Goal: Task Accomplishment & Management: Manage account settings

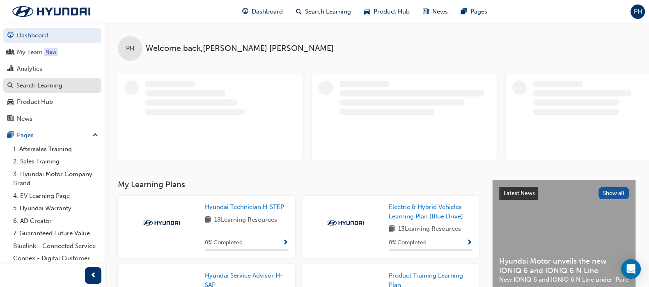
click at [44, 85] on div "Search Learning" at bounding box center [39, 85] width 46 height 9
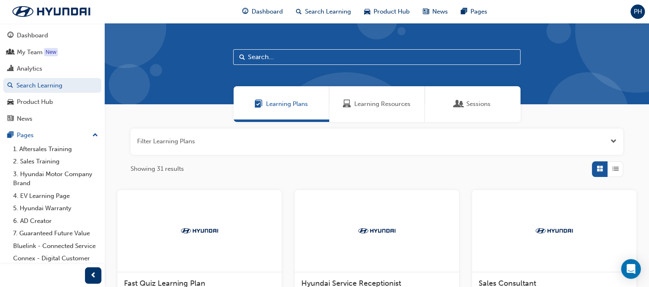
click at [277, 60] on input "text" at bounding box center [376, 57] width 287 height 16
type input "master tech"
click at [474, 103] on span "Sessions" at bounding box center [478, 103] width 24 height 9
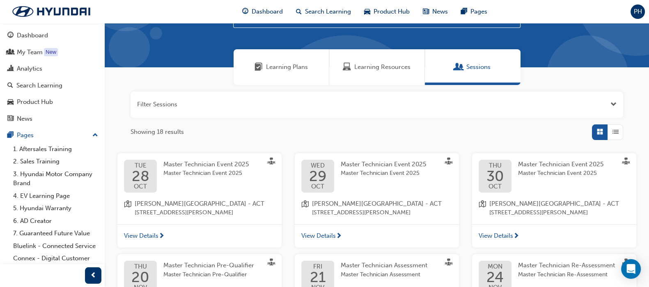
scroll to position [51, 0]
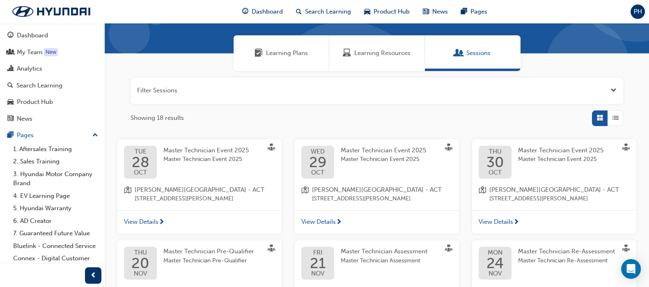
click at [198, 153] on span "Master Technician Event 2025" at bounding box center [205, 150] width 85 height 7
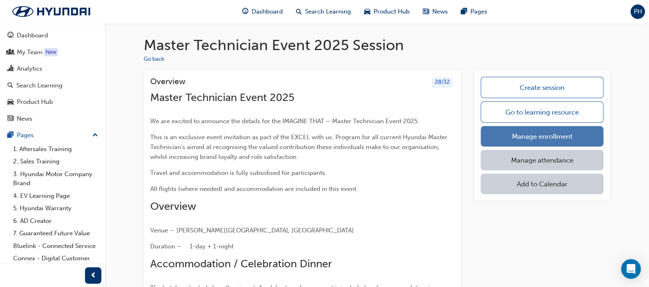
click at [521, 137] on link "Manage enrollment" at bounding box center [542, 136] width 123 height 21
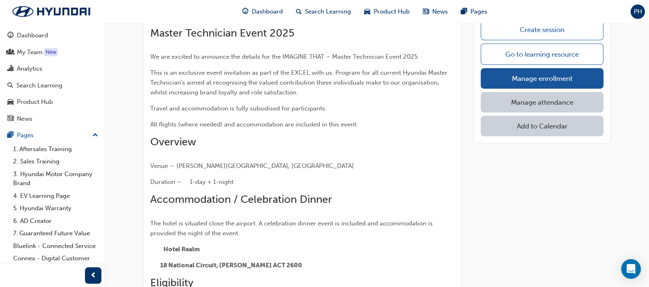
scroll to position [154, 0]
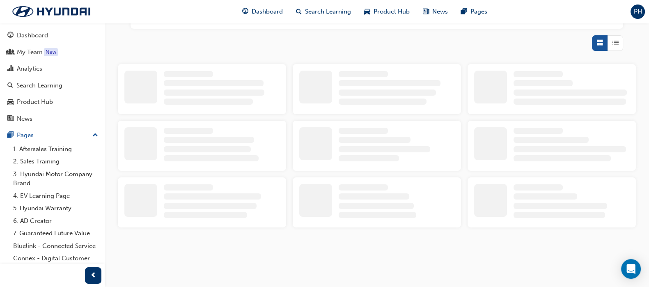
scroll to position [154, 0]
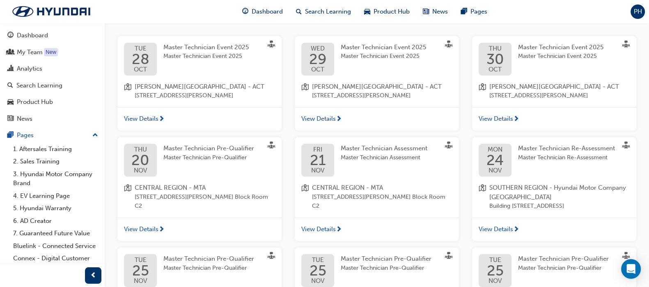
click at [370, 46] on span "Master Technician Event 2025" at bounding box center [383, 47] width 85 height 7
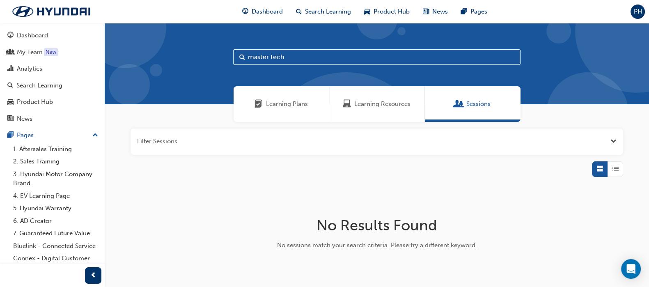
scroll to position [49, 0]
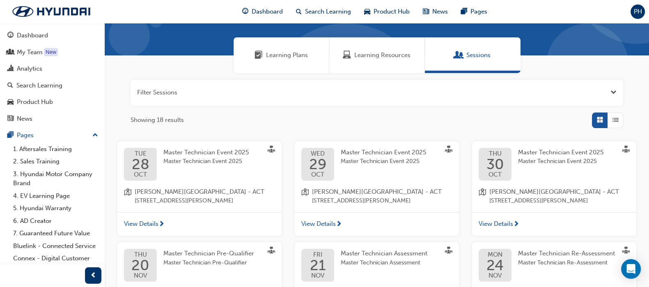
click at [526, 152] on span "Master Technician Event 2025" at bounding box center [560, 152] width 85 height 7
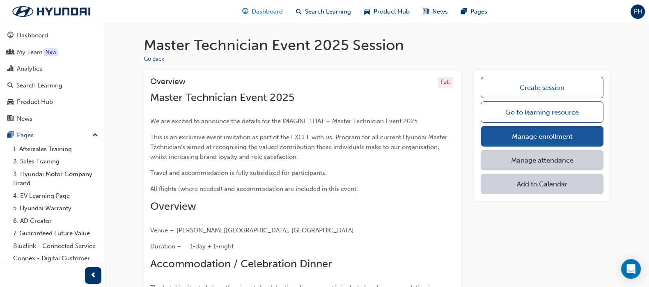
scroll to position [49, 0]
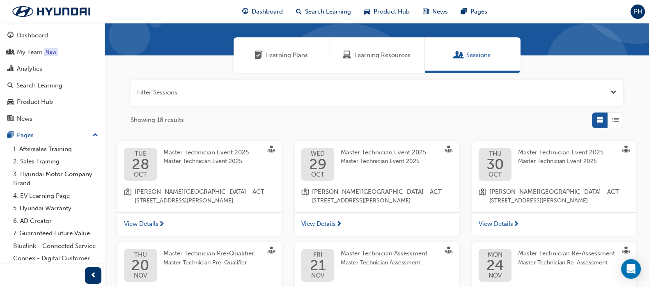
click at [204, 153] on span "Master Technician Event 2025" at bounding box center [205, 152] width 85 height 7
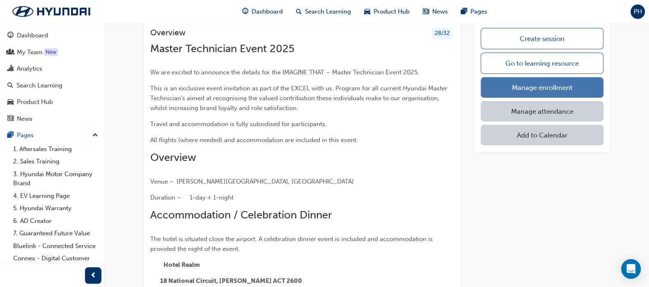
click at [539, 85] on link "Manage enrollment" at bounding box center [542, 87] width 123 height 21
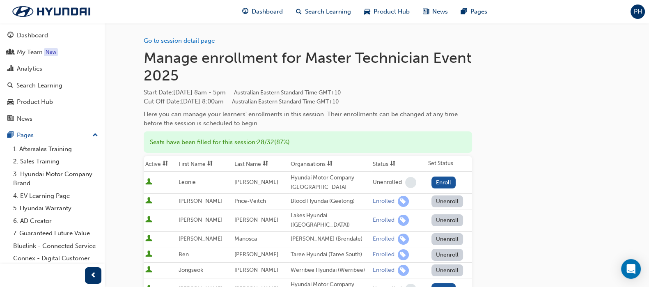
scroll to position [49, 0]
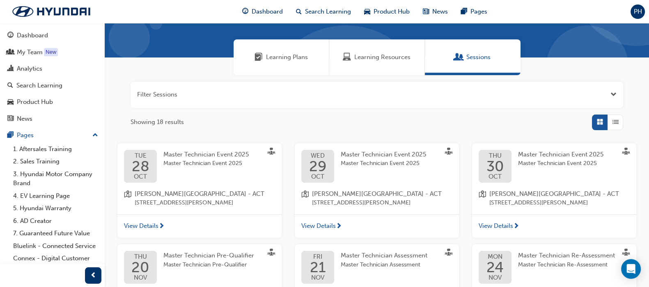
scroll to position [102, 0]
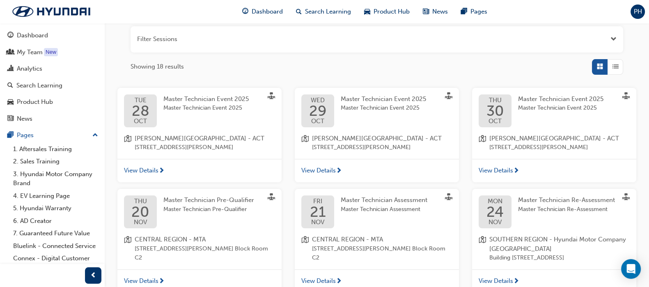
click at [194, 103] on span "Master Technician Event 2025" at bounding box center [205, 107] width 85 height 9
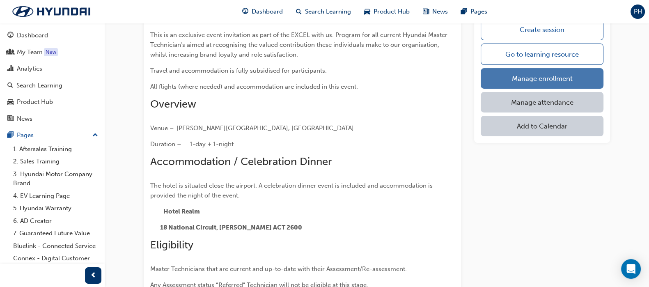
click at [517, 76] on link "Manage enrollment" at bounding box center [542, 78] width 123 height 21
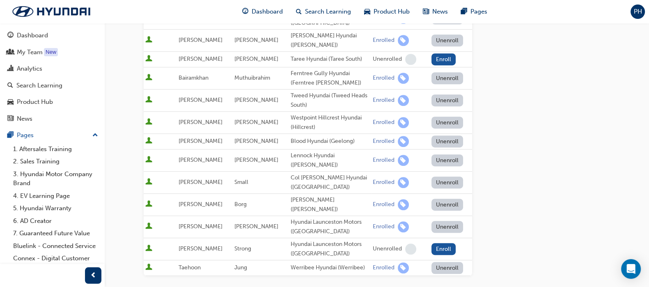
scroll to position [705, 0]
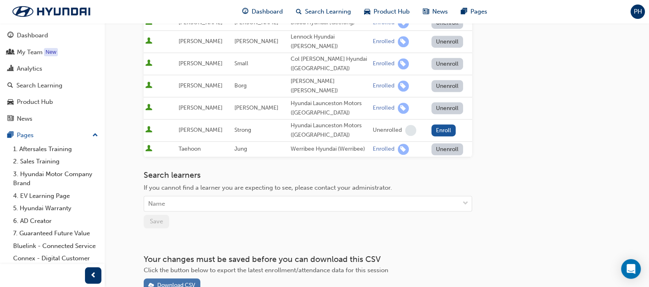
click at [181, 282] on div "Download CSV" at bounding box center [176, 285] width 38 height 7
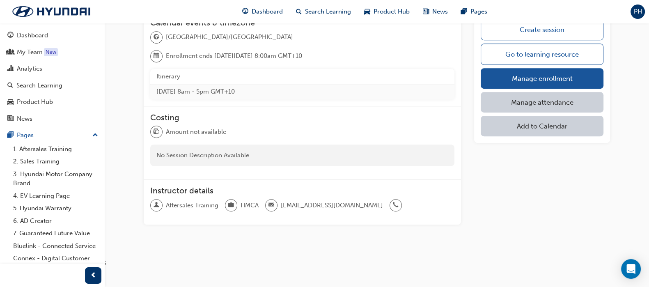
scroll to position [102, 0]
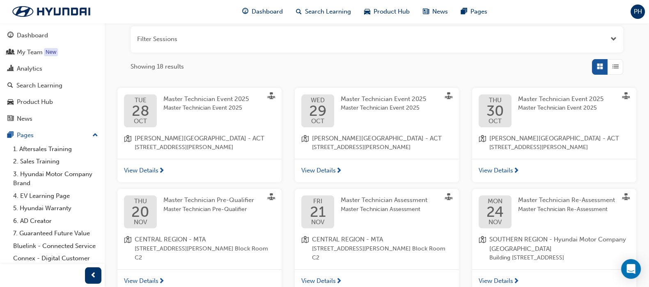
click at [357, 101] on span "Master Technician Event 2025" at bounding box center [383, 98] width 85 height 7
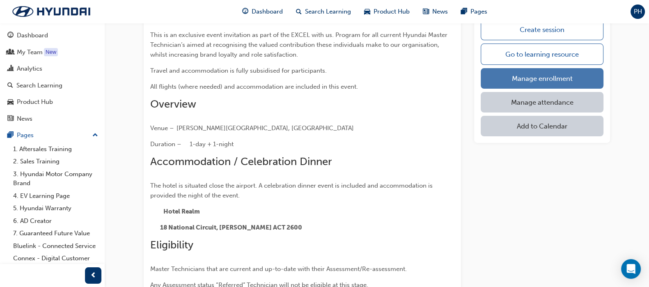
click at [524, 75] on link "Manage enrollment" at bounding box center [542, 78] width 123 height 21
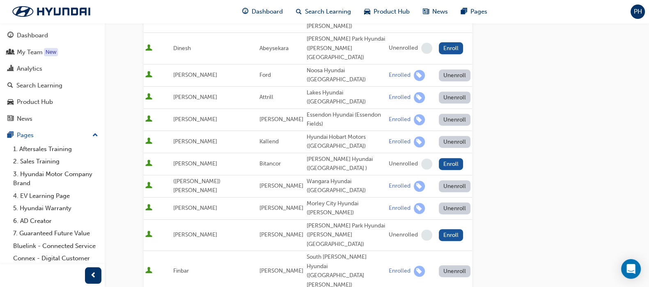
scroll to position [616, 0]
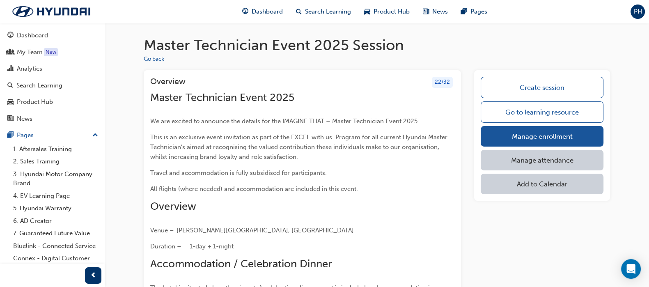
scroll to position [49, 0]
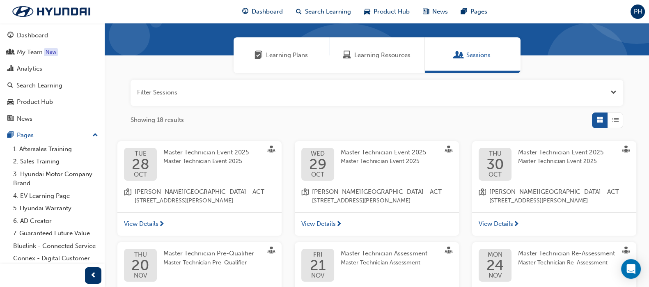
click at [538, 155] on span "Master Technician Event 2025" at bounding box center [560, 152] width 85 height 7
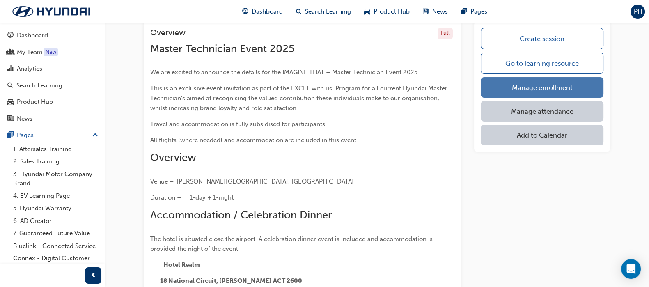
click at [536, 81] on link "Manage enrollment" at bounding box center [542, 87] width 123 height 21
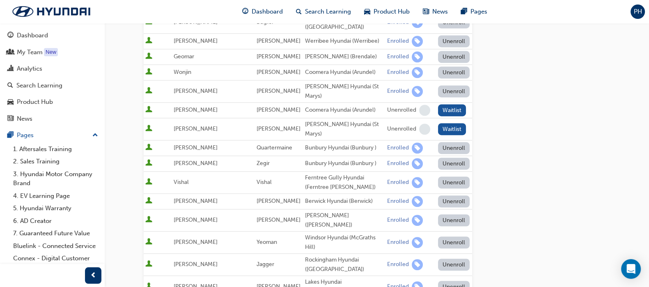
scroll to position [769, 0]
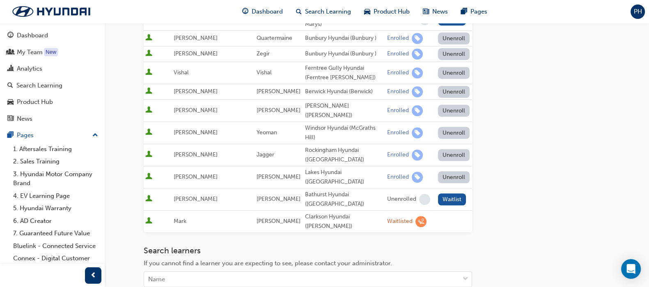
click at [25, 83] on div "Search Learning" at bounding box center [39, 85] width 46 height 9
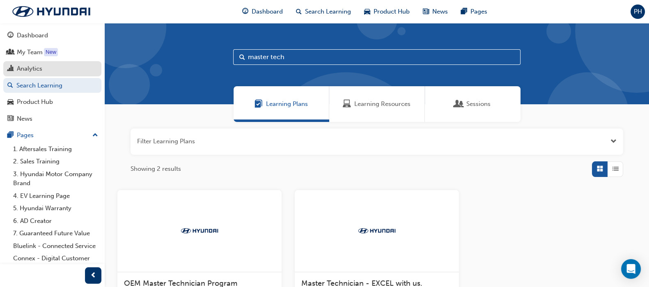
click at [37, 69] on div "Analytics" at bounding box center [29, 68] width 25 height 9
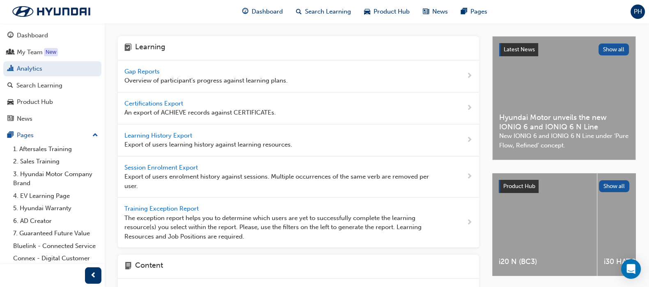
click at [145, 72] on span "Gap Reports" at bounding box center [142, 71] width 37 height 7
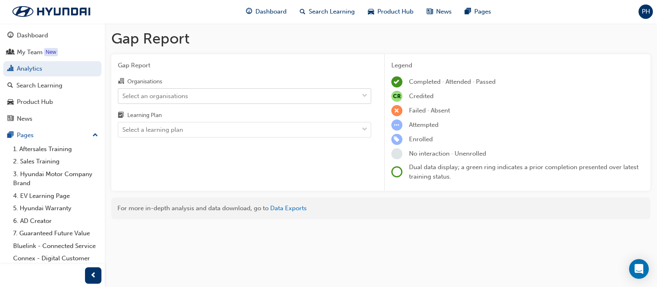
click at [144, 92] on div "Select an organisations" at bounding box center [155, 95] width 66 height 9
click at [123, 92] on input "Organisations Select an organisations" at bounding box center [122, 95] width 1 height 7
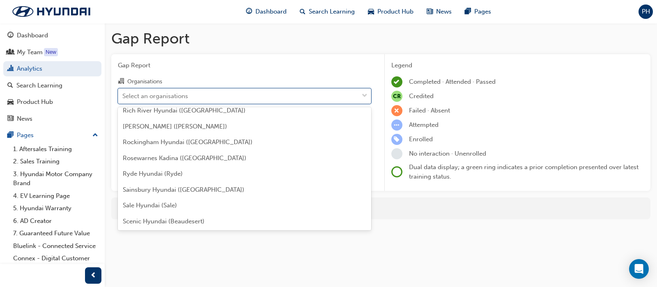
scroll to position [2156, 0]
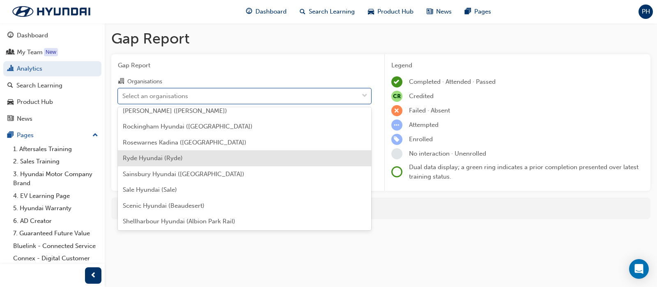
click at [143, 156] on span "Ryde Hyundai (Ryde)" at bounding box center [153, 157] width 60 height 7
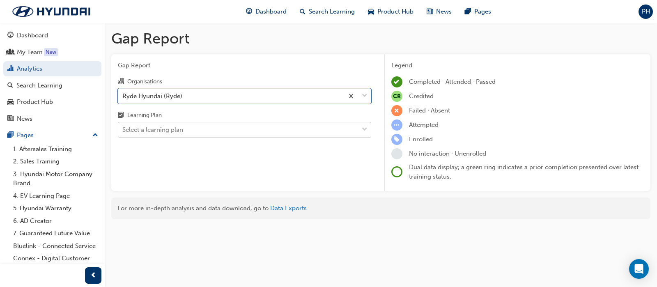
click at [140, 133] on div "Select a learning plan" at bounding box center [152, 129] width 61 height 9
click at [123, 133] on input "Learning Plan Select a learning plan" at bounding box center [122, 129] width 1 height 7
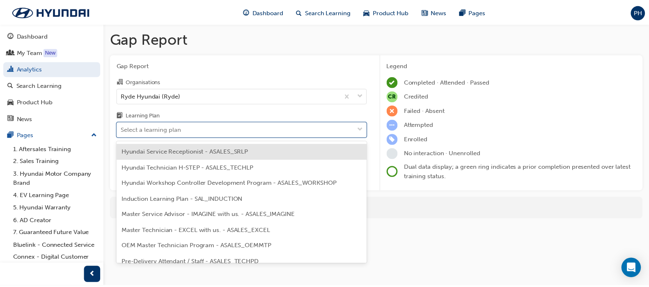
scroll to position [308, 0]
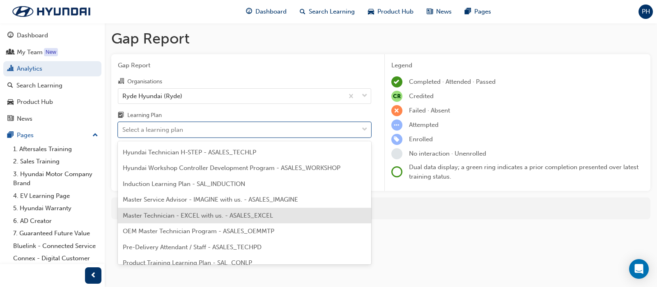
click at [161, 212] on span "Master Technician - EXCEL with us. - ASALES_EXCEL" at bounding box center [198, 215] width 150 height 7
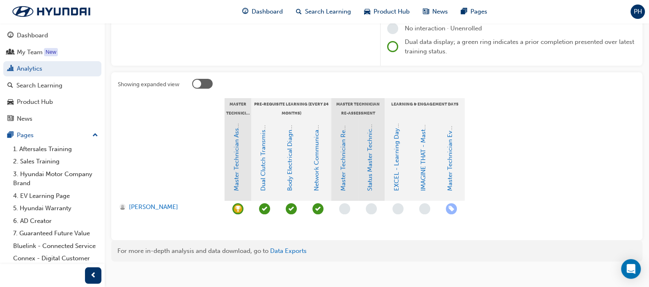
scroll to position [133, 0]
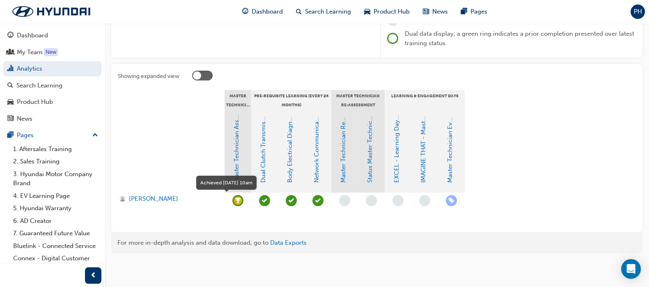
click at [239, 200] on span "learningRecordVerb_ACHIEVE-icon" at bounding box center [237, 200] width 11 height 11
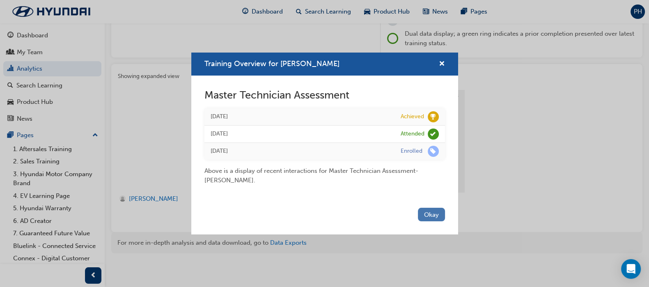
click at [435, 215] on button "Okay" at bounding box center [431, 215] width 27 height 14
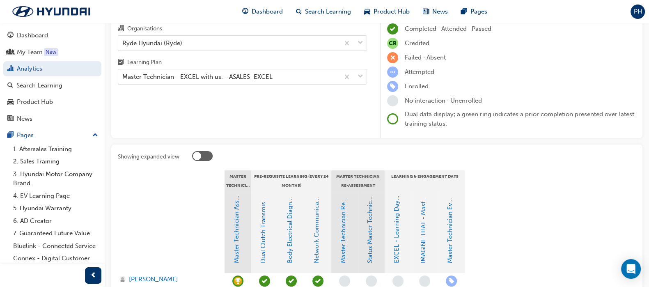
scroll to position [0, 0]
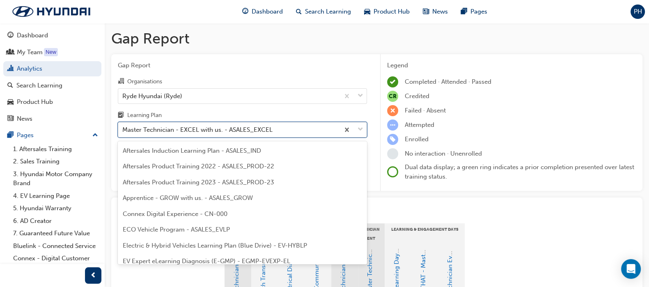
click at [155, 133] on div "Master Technician - EXCEL with us. - ASALES_EXCEL" at bounding box center [197, 129] width 150 height 9
click at [123, 133] on input "Learning Plan option Master Technician - EXCEL with us. - ASALES_EXCEL, selecte…" at bounding box center [122, 129] width 1 height 7
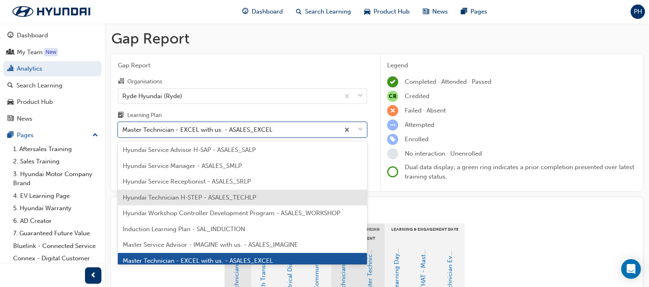
click at [166, 194] on span "Hyundai Technician H-STEP - ASALES_TECHLP" at bounding box center [189, 197] width 133 height 7
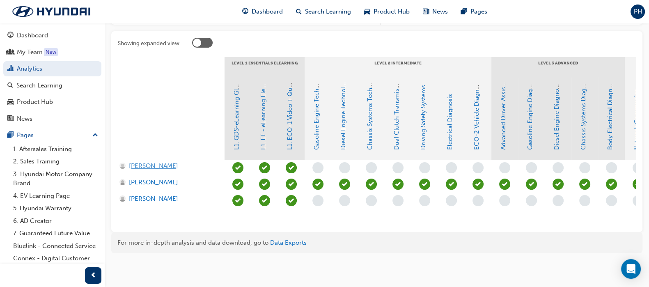
click at [146, 161] on span "[PERSON_NAME]" at bounding box center [153, 165] width 49 height 9
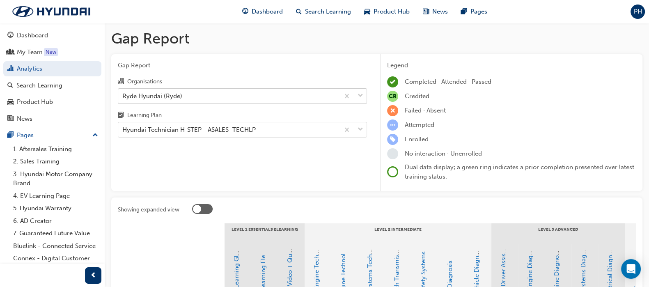
click at [181, 97] on div "Ryde Hyundai (Ryde)" at bounding box center [228, 96] width 221 height 14
click at [123, 97] on input "Organisations Ryde Hyundai (Ryde)" at bounding box center [122, 95] width 1 height 7
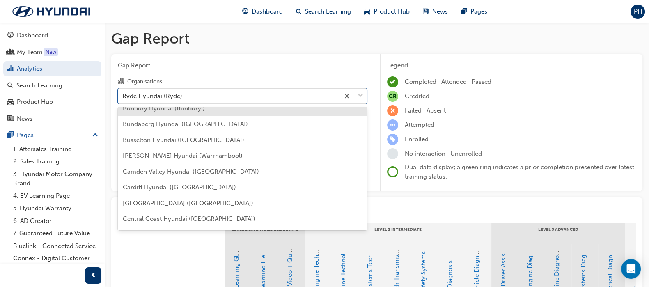
scroll to position [308, 0]
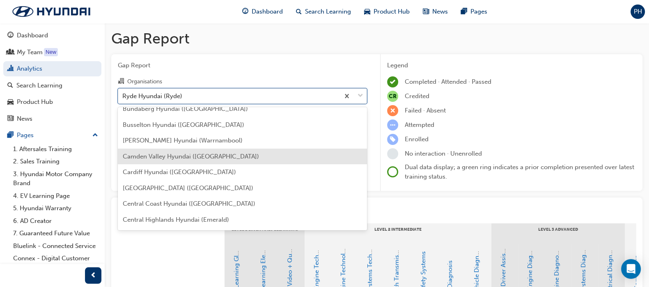
click at [173, 157] on span "Camden Valley Hyundai ([GEOGRAPHIC_DATA])" at bounding box center [191, 156] width 136 height 7
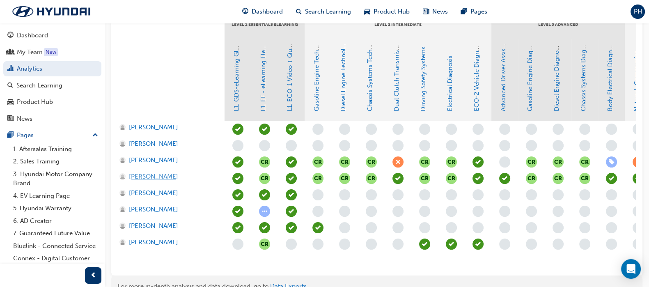
click at [144, 176] on span "[PERSON_NAME]" at bounding box center [153, 176] width 49 height 9
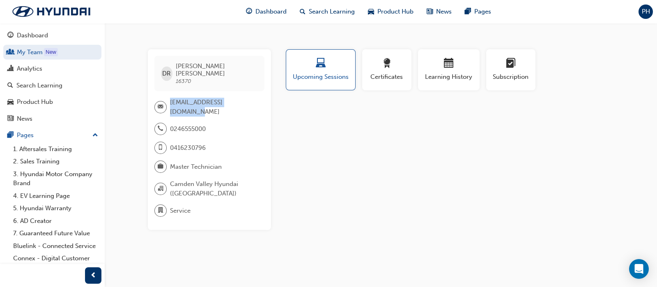
drag, startPoint x: 170, startPoint y: 94, endPoint x: 221, endPoint y: 98, distance: 51.9
click at [250, 99] on div "[EMAIL_ADDRESS][DOMAIN_NAME]" at bounding box center [205, 107] width 103 height 18
copy div "[EMAIL_ADDRESS][DOMAIN_NAME]"
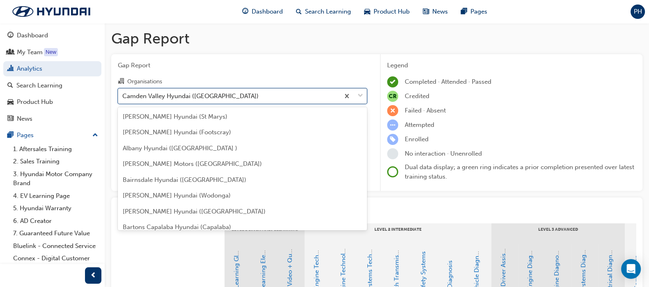
click at [175, 97] on div "Camden Valley Hyundai ([GEOGRAPHIC_DATA])" at bounding box center [190, 95] width 136 height 9
click at [123, 97] on input "Organisations option Camden Valley Hyundai (Smeaton Grange) focused, 23 of 182.…" at bounding box center [122, 95] width 1 height 7
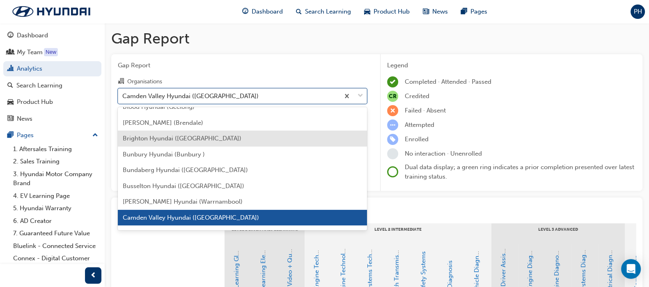
scroll to position [349, 0]
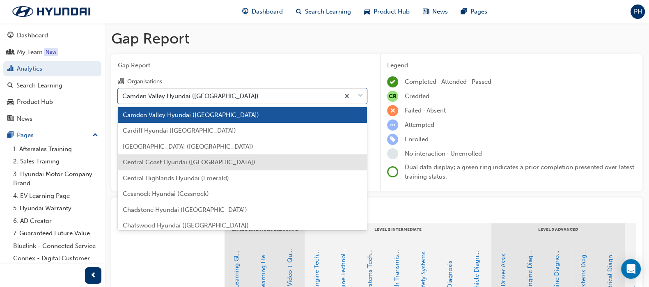
click at [177, 160] on span "Central Coast Hyundai ([GEOGRAPHIC_DATA])" at bounding box center [189, 161] width 133 height 7
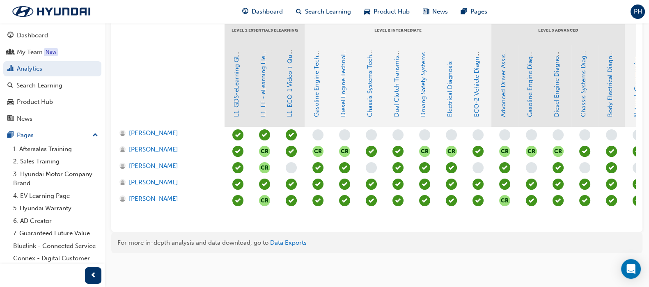
scroll to position [207, 0]
click at [149, 178] on span "[PERSON_NAME]" at bounding box center [153, 182] width 49 height 9
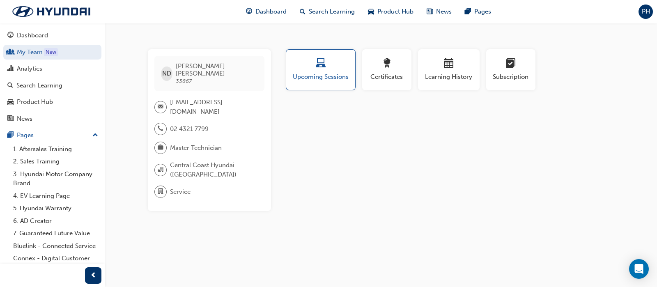
drag, startPoint x: 170, startPoint y: 96, endPoint x: 184, endPoint y: 102, distance: 14.7
click at [184, 102] on span "[EMAIL_ADDRESS][DOMAIN_NAME]" at bounding box center [214, 107] width 88 height 18
copy span "[EMAIL_ADDRESS][DOMAIN_NAME]"
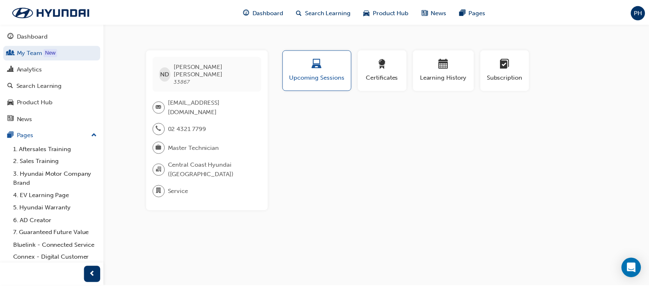
scroll to position [207, 0]
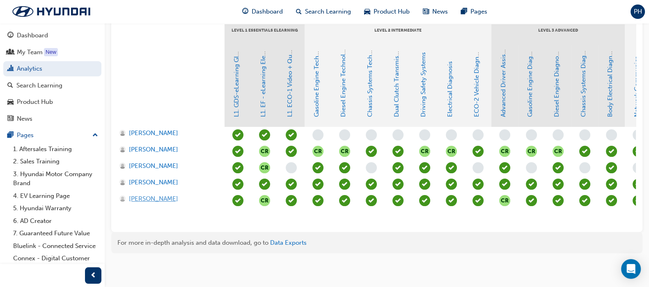
click at [144, 194] on span "[PERSON_NAME]" at bounding box center [153, 198] width 49 height 9
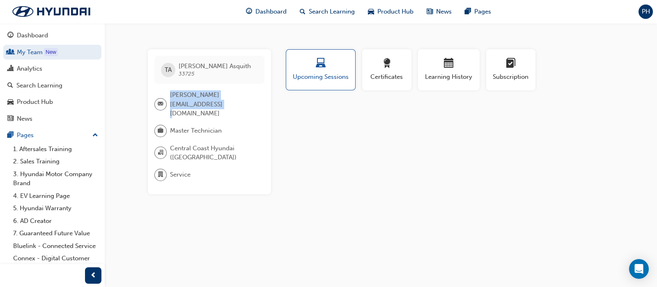
drag, startPoint x: 170, startPoint y: 94, endPoint x: 185, endPoint y: 101, distance: 17.1
click at [185, 101] on span "[PERSON_NAME][EMAIL_ADDRESS][DOMAIN_NAME]" at bounding box center [214, 104] width 88 height 28
copy span "[PERSON_NAME][EMAIL_ADDRESS][DOMAIN_NAME]"
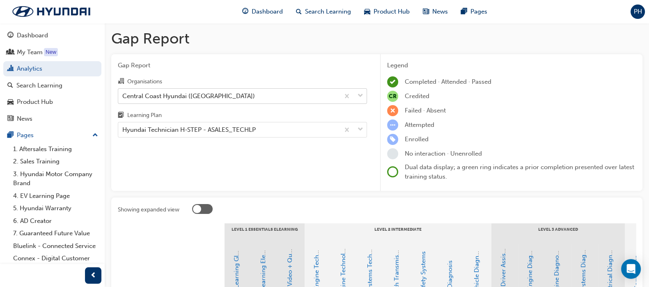
click at [156, 97] on div "Central Coast Hyundai ([GEOGRAPHIC_DATA])" at bounding box center [188, 95] width 133 height 9
click at [123, 97] on input "Organisations Central Coast Hyundai ([GEOGRAPHIC_DATA])" at bounding box center [122, 95] width 1 height 7
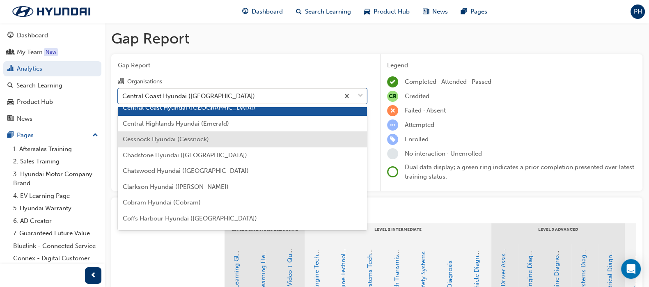
scroll to position [448, 0]
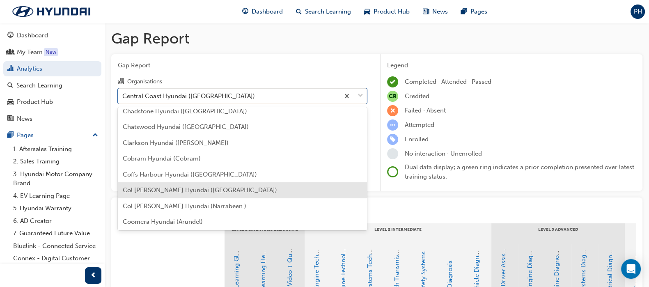
click at [156, 191] on span "Col [PERSON_NAME] Hyundai ([GEOGRAPHIC_DATA])" at bounding box center [200, 189] width 154 height 7
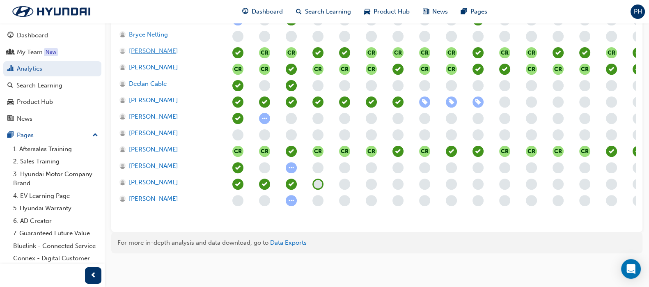
click at [140, 46] on span "[PERSON_NAME]" at bounding box center [153, 50] width 49 height 9
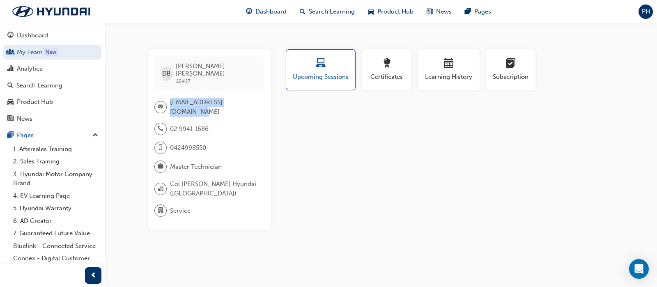
drag, startPoint x: 170, startPoint y: 96, endPoint x: 251, endPoint y: 95, distance: 81.7
click at [251, 98] on span "[EMAIL_ADDRESS][DOMAIN_NAME]" at bounding box center [214, 107] width 88 height 18
copy span "[EMAIL_ADDRESS][DOMAIN_NAME]"
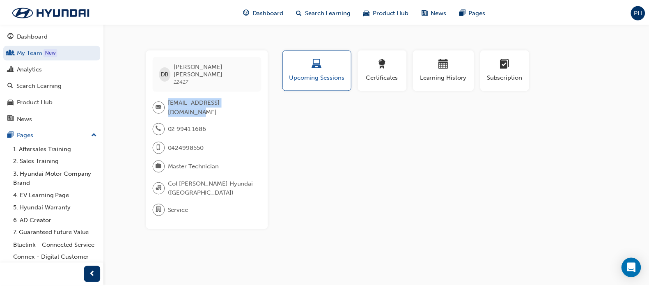
scroll to position [338, 0]
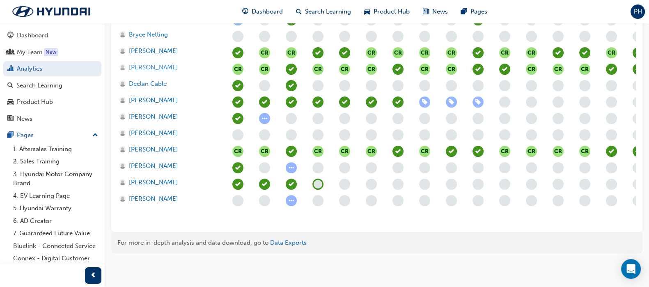
click at [141, 63] on span "[PERSON_NAME]" at bounding box center [153, 67] width 49 height 9
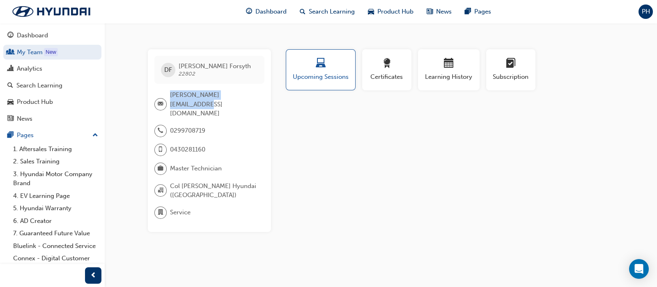
drag, startPoint x: 169, startPoint y: 95, endPoint x: 246, endPoint y: 96, distance: 76.4
click at [246, 96] on div "[PERSON_NAME][EMAIL_ADDRESS][DOMAIN_NAME]" at bounding box center [205, 104] width 103 height 28
copy div "[PERSON_NAME][EMAIL_ADDRESS][DOMAIN_NAME]"
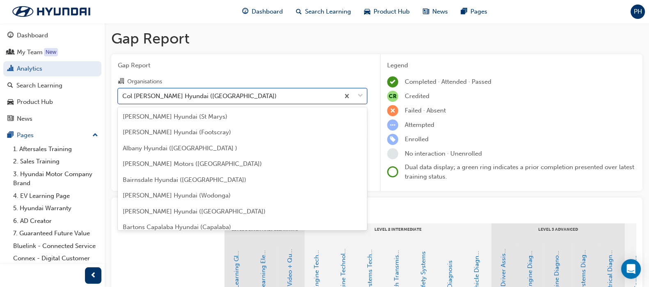
click at [170, 92] on div "Col [PERSON_NAME] Hyundai ([GEOGRAPHIC_DATA])" at bounding box center [199, 95] width 154 height 9
click at [123, 92] on input "Organisations option Col [PERSON_NAME] Hyundai ([GEOGRAPHIC_DATA]) focused, 34 …" at bounding box center [122, 95] width 1 height 7
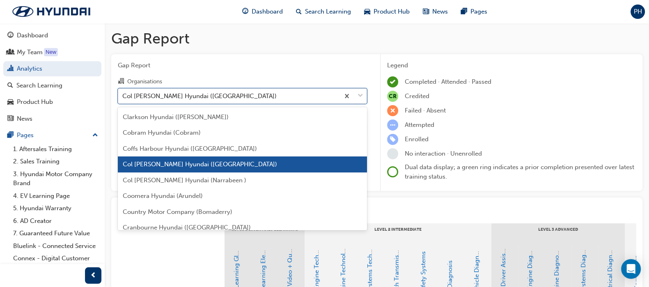
scroll to position [524, 0]
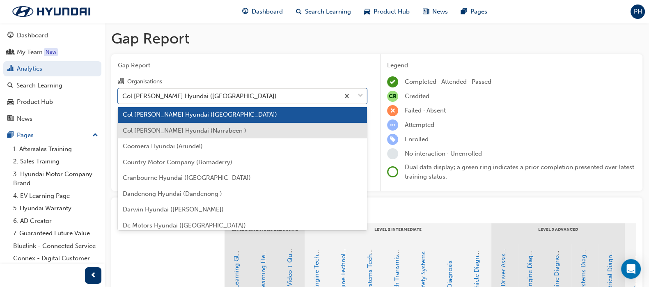
click at [180, 131] on span "Col [PERSON_NAME] Hyundai (Narrabeen )" at bounding box center [185, 130] width 124 height 7
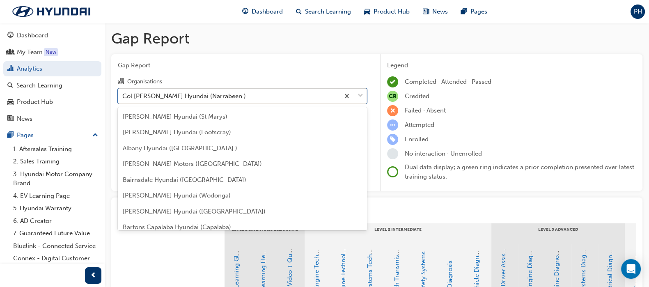
click at [174, 94] on div "Col [PERSON_NAME] Hyundai (Narrabeen )" at bounding box center [184, 95] width 124 height 9
click at [123, 94] on input "Organisations option Col [PERSON_NAME] Hyundai (Narrabeen ), selected. option C…" at bounding box center [122, 95] width 1 height 7
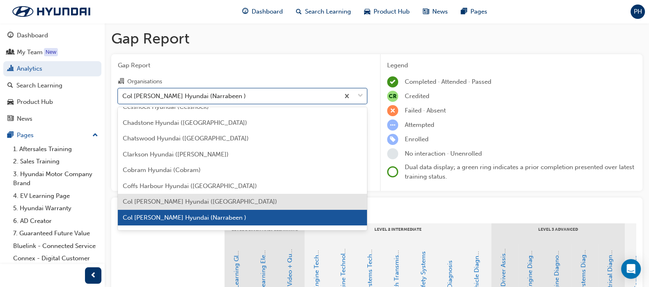
click at [167, 202] on span "Col [PERSON_NAME] Hyundai ([GEOGRAPHIC_DATA])" at bounding box center [200, 201] width 154 height 7
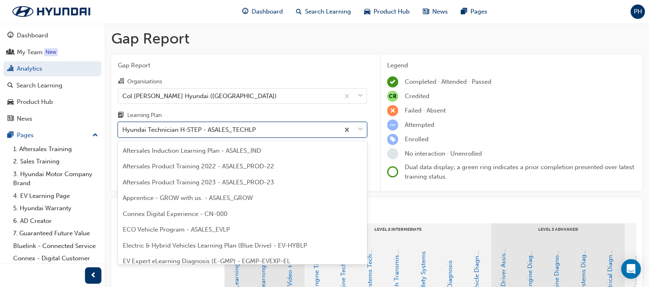
click at [212, 133] on div "Hyundai Technician H-STEP - ASALES_TECHLP" at bounding box center [188, 129] width 133 height 9
click at [123, 133] on input "Learning Plan option Hyundai Technician H-STEP - ASALES_TECHLP focused, 20 of 3…" at bounding box center [122, 129] width 1 height 7
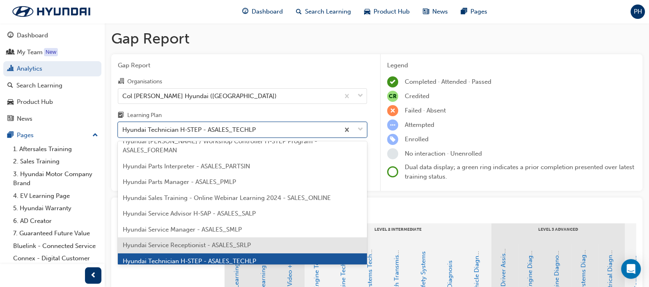
click at [202, 241] on span "Hyundai Service Receptionist - ASALES_SRLP" at bounding box center [187, 244] width 128 height 7
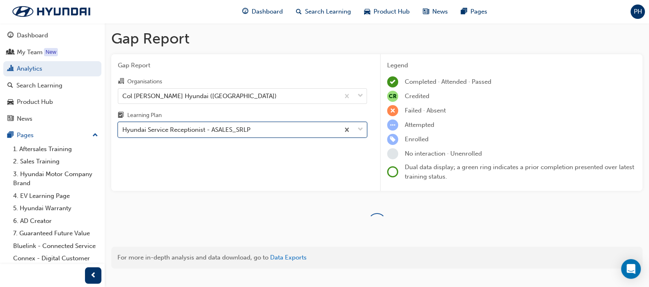
click at [201, 129] on div "Hyundai Service Receptionist - ASALES_SRLP" at bounding box center [186, 129] width 128 height 9
click at [123, 129] on input "Learning Plan option Hyundai Service Receptionist - ASALES_SRLP, selected. 0 re…" at bounding box center [122, 129] width 1 height 7
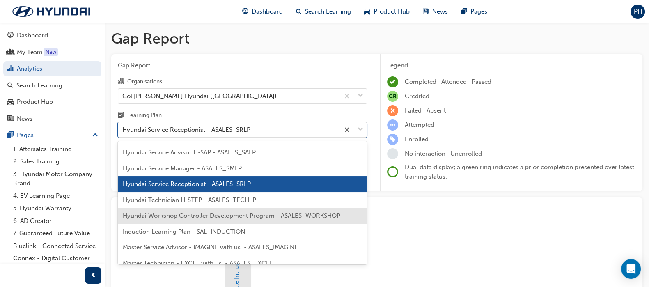
scroll to position [286, 0]
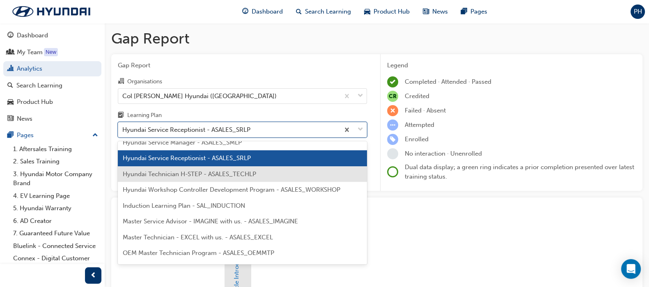
click at [187, 170] on span "Hyundai Technician H-STEP - ASALES_TECHLP" at bounding box center [189, 173] width 133 height 7
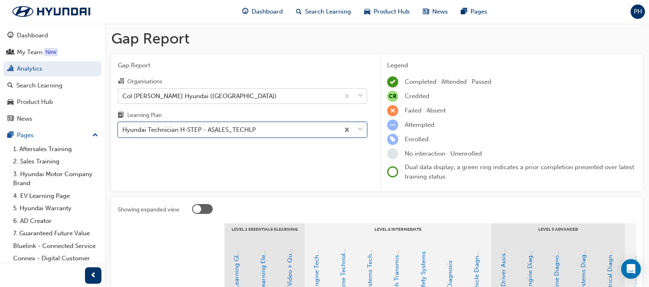
click at [149, 93] on div "Col [PERSON_NAME] Hyundai ([GEOGRAPHIC_DATA])" at bounding box center [199, 95] width 154 height 9
click at [123, 93] on input "Organisations Col [PERSON_NAME] Hyundai ([GEOGRAPHIC_DATA])" at bounding box center [122, 95] width 1 height 7
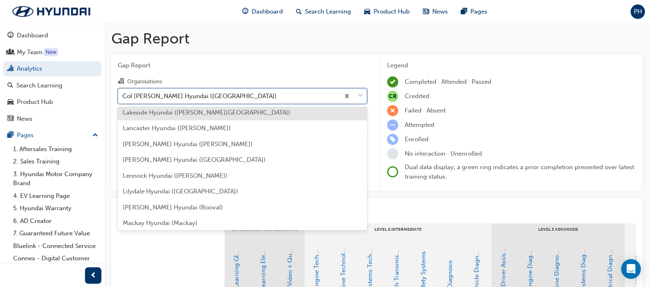
scroll to position [1344, 0]
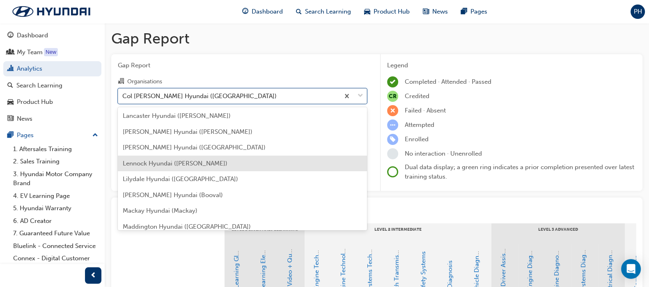
click at [170, 163] on span "Lennock Hyundai ([PERSON_NAME])" at bounding box center [175, 163] width 105 height 7
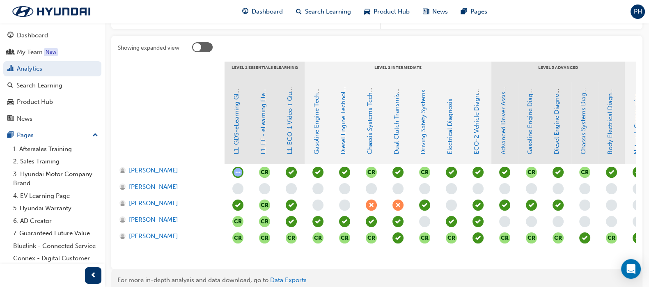
scroll to position [205, 0]
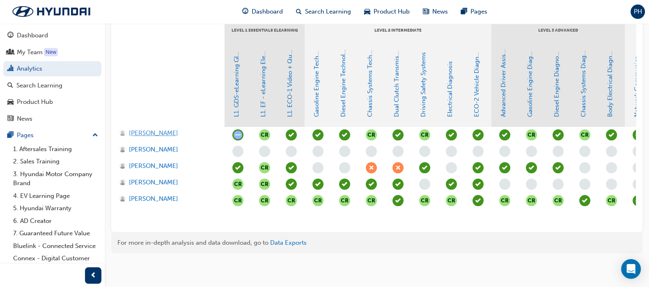
click at [152, 129] on span "[PERSON_NAME]" at bounding box center [153, 133] width 49 height 9
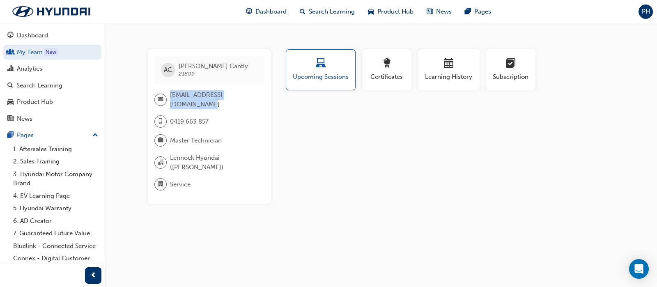
drag, startPoint x: 170, startPoint y: 95, endPoint x: 259, endPoint y: 93, distance: 89.1
click at [259, 93] on div "[EMAIL_ADDRESS][DOMAIN_NAME]" at bounding box center [209, 99] width 110 height 18
copy div "[EMAIL_ADDRESS][DOMAIN_NAME]"
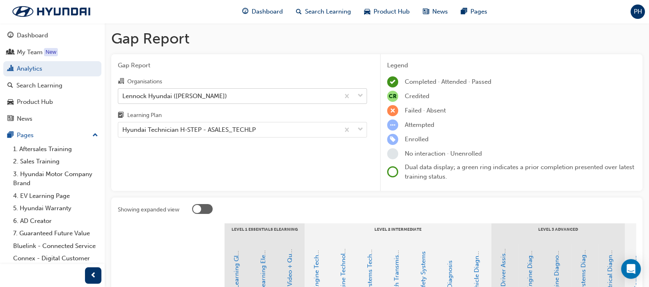
click at [152, 98] on div "Lennock Hyundai ([PERSON_NAME])" at bounding box center [174, 95] width 105 height 9
click at [123, 98] on input "Organisations Lennock Hyundai ([PERSON_NAME])" at bounding box center [122, 95] width 1 height 7
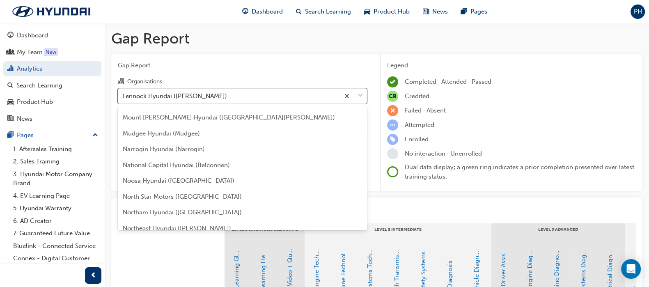
scroll to position [1700, 0]
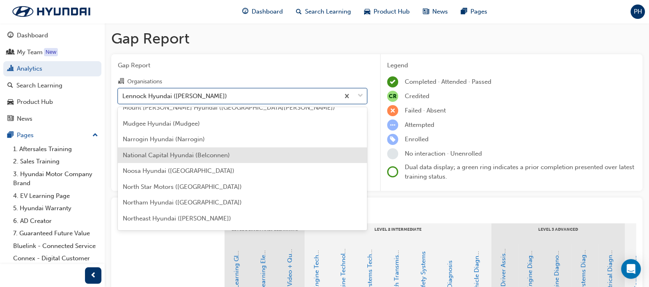
click at [173, 156] on span "National Capital Hyundai (Belconnen)" at bounding box center [176, 155] width 107 height 7
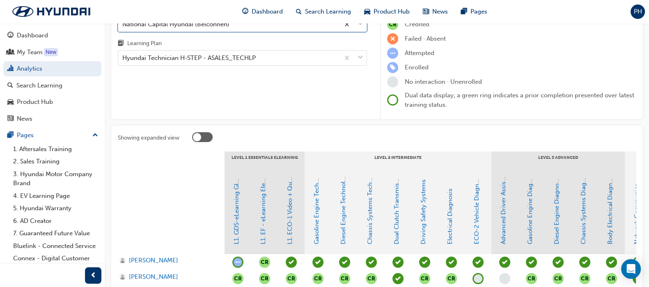
scroll to position [154, 0]
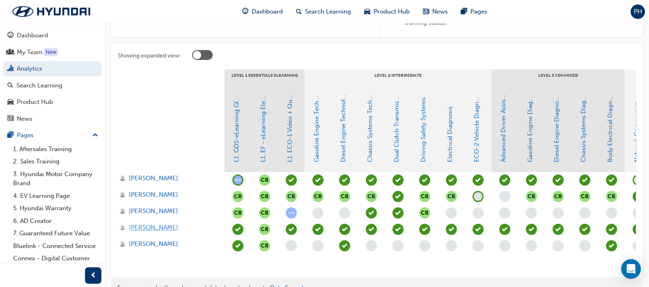
click at [143, 229] on span "[PERSON_NAME]" at bounding box center [153, 227] width 49 height 9
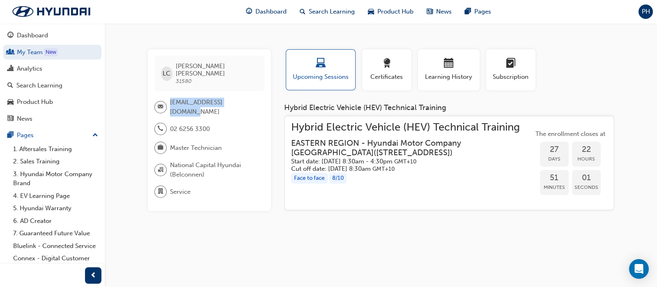
drag, startPoint x: 169, startPoint y: 96, endPoint x: 246, endPoint y: 97, distance: 77.6
click at [246, 98] on div "[EMAIL_ADDRESS][DOMAIN_NAME]" at bounding box center [205, 107] width 103 height 18
copy div "[EMAIL_ADDRESS][DOMAIN_NAME]"
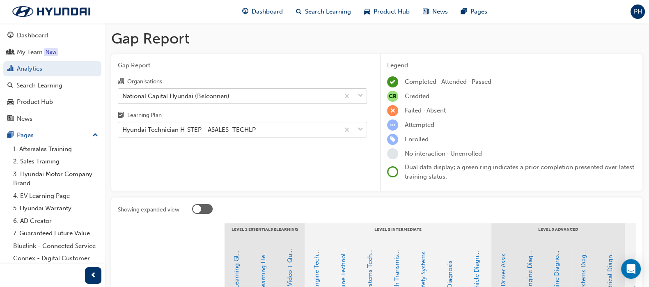
click at [165, 95] on div "National Capital Hyundai (Belconnen)" at bounding box center [175, 95] width 107 height 9
click at [123, 95] on input "Organisations National Capital Hyundai (Belconnen)" at bounding box center [122, 95] width 1 height 7
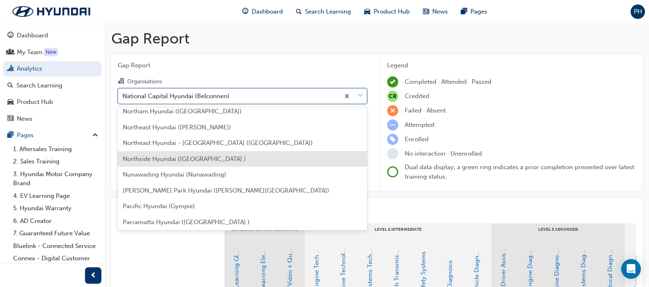
scroll to position [1843, 0]
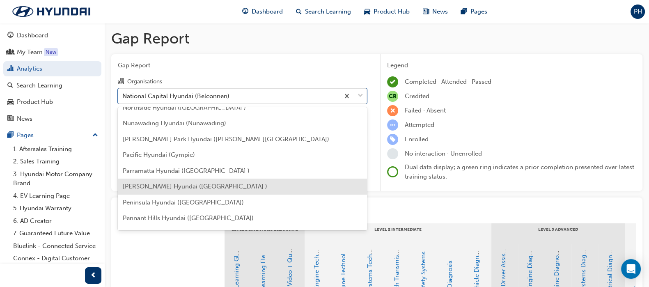
click at [177, 183] on span "[PERSON_NAME] Hyundai ([GEOGRAPHIC_DATA] )" at bounding box center [195, 186] width 145 height 7
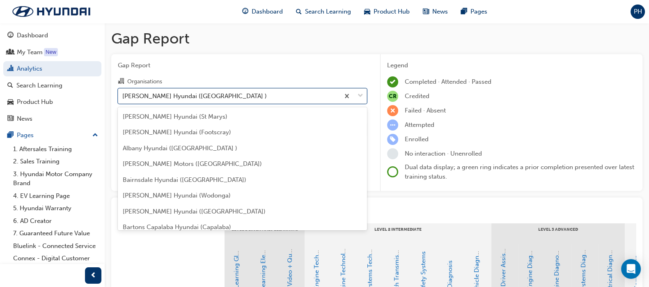
click at [145, 97] on div "[PERSON_NAME] Hyundai ([GEOGRAPHIC_DATA] )" at bounding box center [194, 95] width 145 height 9
click at [123, 97] on input "Organisations option [PERSON_NAME] Hyundai ([GEOGRAPHIC_DATA] ), selected. opti…" at bounding box center [122, 95] width 1 height 7
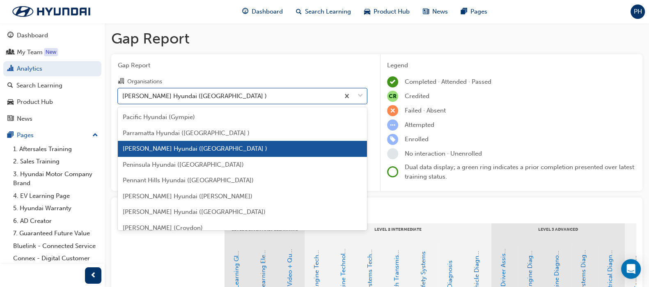
scroll to position [1965, 0]
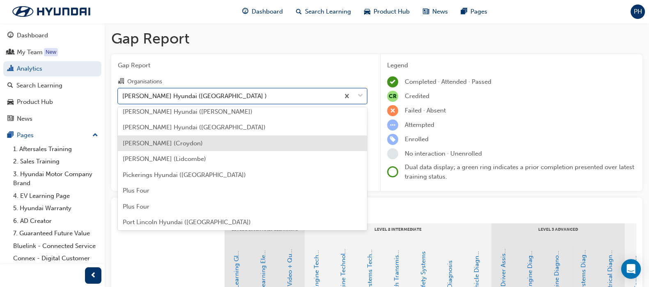
click at [161, 145] on span "[PERSON_NAME] (Croydon)" at bounding box center [163, 143] width 80 height 7
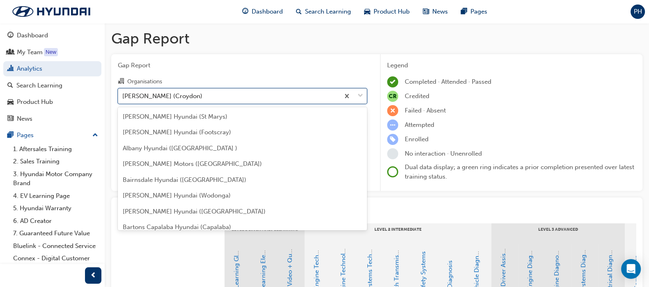
click at [170, 95] on div "[PERSON_NAME] (Croydon)" at bounding box center [162, 95] width 80 height 9
click at [123, 95] on input "Organisations option [PERSON_NAME] (Croydon), selected. option [PERSON_NAME] (C…" at bounding box center [122, 95] width 1 height 7
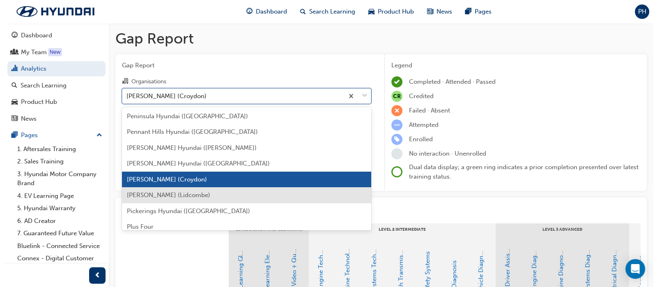
scroll to position [1942, 0]
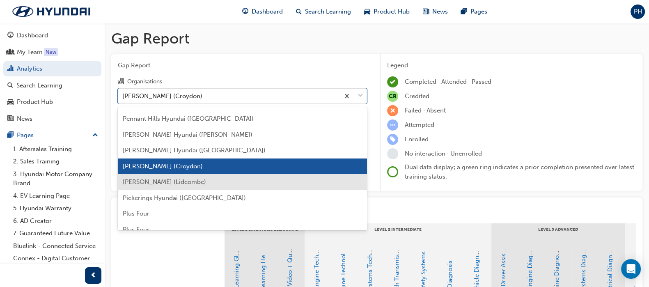
click at [177, 180] on span "[PERSON_NAME] (Lidcombe)" at bounding box center [164, 181] width 83 height 7
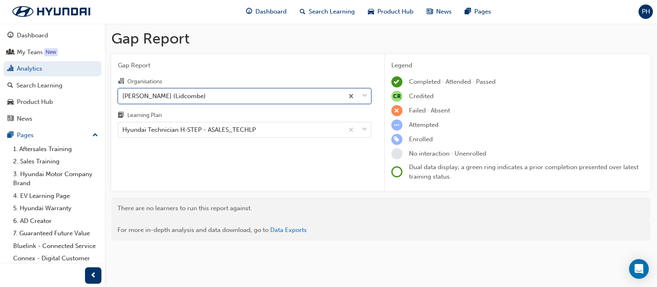
click at [165, 94] on div "[PERSON_NAME] (Lidcombe)" at bounding box center [163, 95] width 83 height 9
click at [123, 94] on input "Organisations option [PERSON_NAME] Hyundai (Lidcombe), selected. 0 results avai…" at bounding box center [122, 95] width 1 height 7
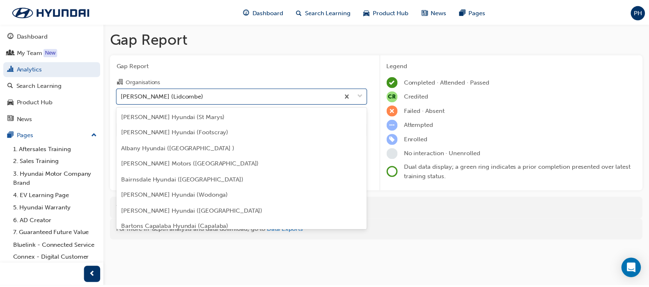
scroll to position [1906, 0]
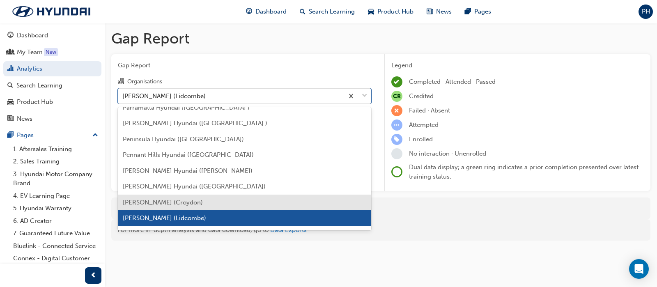
click at [177, 200] on span "[PERSON_NAME] (Croydon)" at bounding box center [163, 202] width 80 height 7
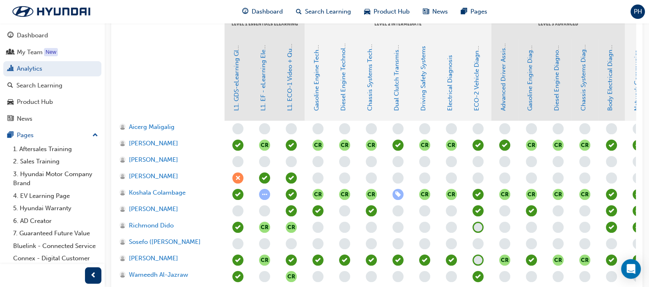
scroll to position [289, 0]
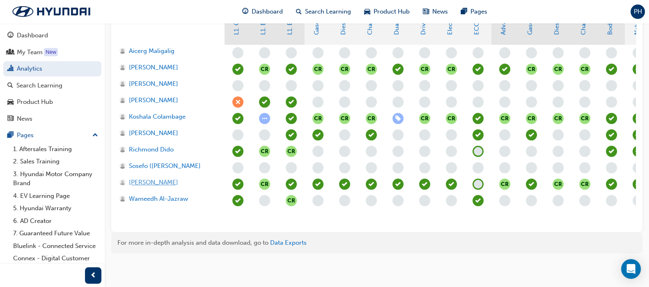
click at [153, 178] on span "[PERSON_NAME]" at bounding box center [153, 182] width 49 height 9
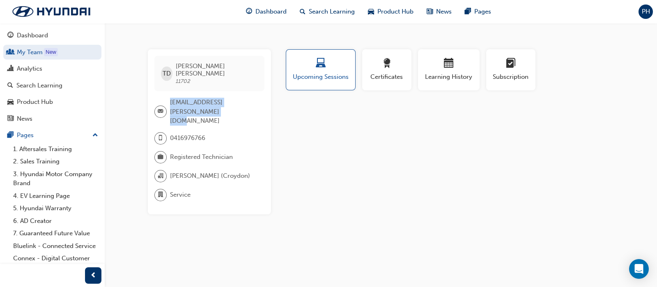
drag, startPoint x: 170, startPoint y: 95, endPoint x: 177, endPoint y: 102, distance: 10.5
click at [177, 102] on div "[EMAIL_ADDRESS][PERSON_NAME][DOMAIN_NAME]" at bounding box center [205, 112] width 103 height 28
copy div "[EMAIL_ADDRESS][PERSON_NAME][DOMAIN_NAME]"
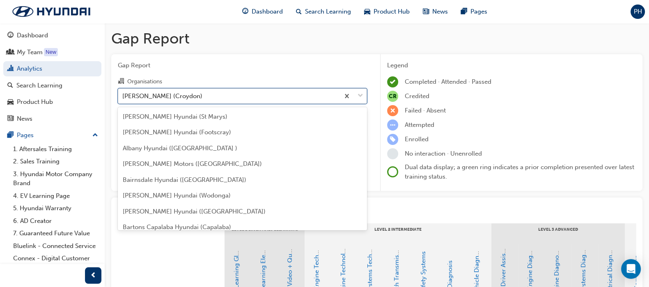
click at [166, 95] on div "[PERSON_NAME] (Croydon)" at bounding box center [162, 95] width 80 height 9
click at [123, 95] on input "Organisations option [PERSON_NAME] (Croydon) focused, 127 of 182. 182 results a…" at bounding box center [122, 95] width 1 height 7
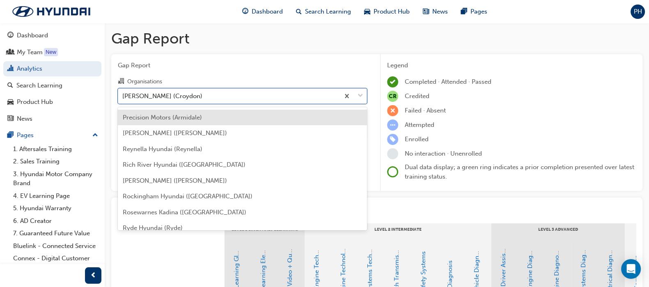
scroll to position [2199, 0]
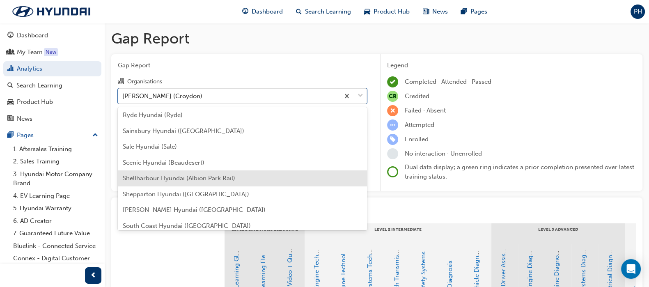
click at [187, 179] on span "Shellharbour Hyundai (Albion Park Rail)" at bounding box center [179, 178] width 113 height 7
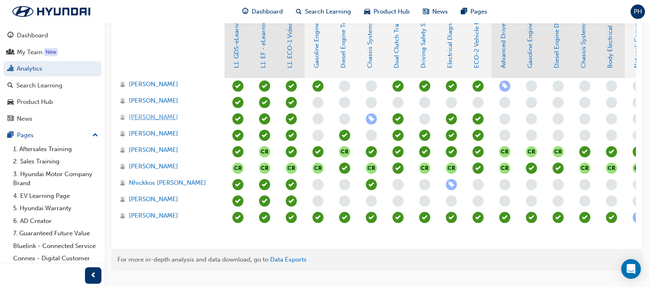
scroll to position [257, 0]
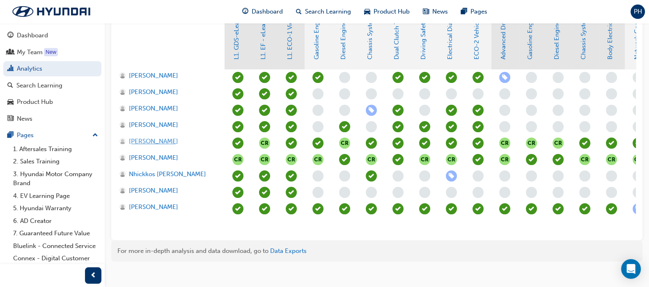
click at [161, 138] on span "[PERSON_NAME]" at bounding box center [153, 141] width 49 height 9
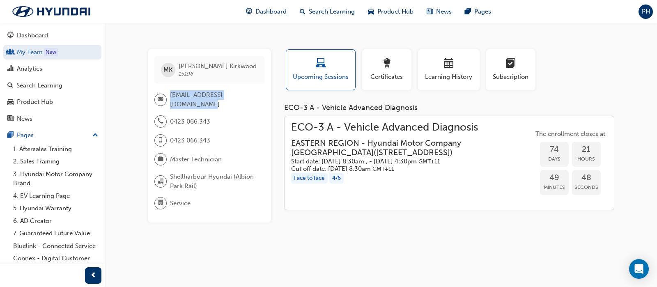
drag, startPoint x: 170, startPoint y: 96, endPoint x: 259, endPoint y: 97, distance: 89.1
click at [259, 97] on div "[EMAIL_ADDRESS][DOMAIN_NAME]" at bounding box center [209, 99] width 110 height 18
copy span "[EMAIL_ADDRESS][DOMAIN_NAME]"
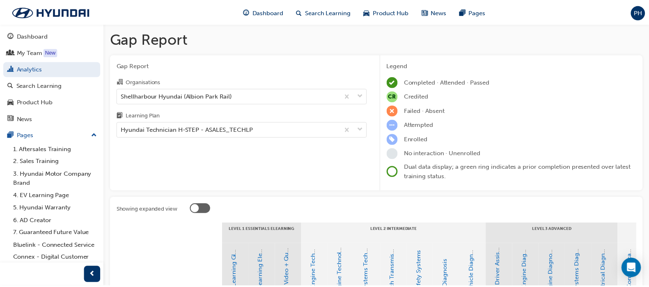
scroll to position [257, 0]
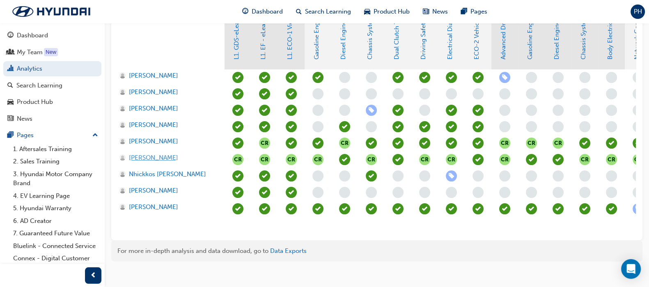
click at [147, 155] on span "[PERSON_NAME]" at bounding box center [153, 157] width 49 height 9
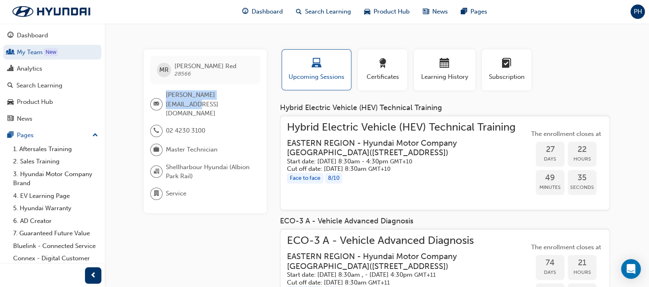
drag, startPoint x: 167, startPoint y: 97, endPoint x: 246, endPoint y: 98, distance: 79.3
click at [246, 98] on div "[PERSON_NAME][EMAIL_ADDRESS][DOMAIN_NAME]" at bounding box center [201, 104] width 103 height 28
copy span "[PERSON_NAME][EMAIL_ADDRESS][DOMAIN_NAME]"
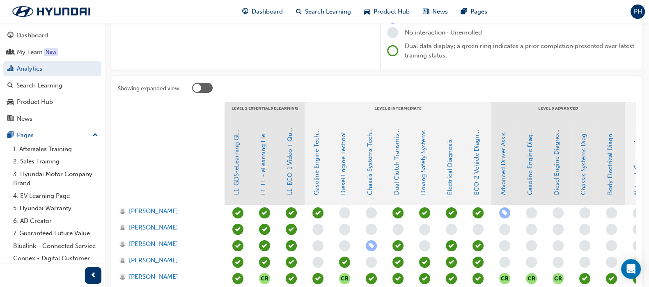
scroll to position [51, 0]
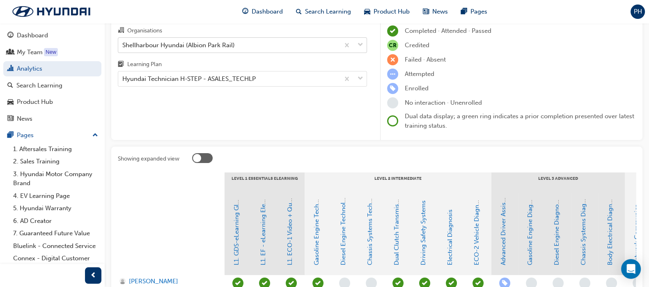
click at [175, 46] on div "Shellharbour Hyundai (Albion Park Rail)" at bounding box center [178, 44] width 113 height 9
click at [123, 46] on input "Organisations Shellharbour Hyundai (Albion Park Rail)" at bounding box center [122, 44] width 1 height 7
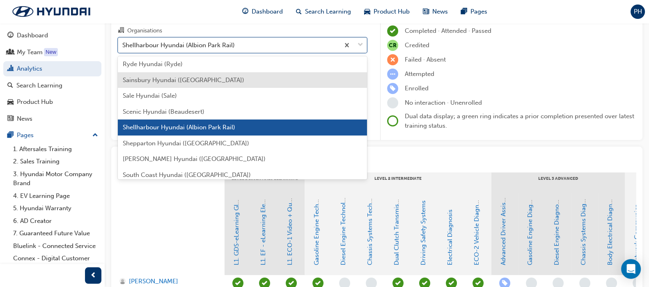
scroll to position [2210, 0]
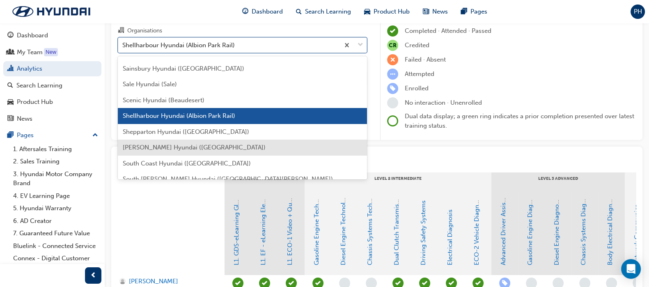
click at [180, 144] on span "[PERSON_NAME] Hyundai ([GEOGRAPHIC_DATA])" at bounding box center [194, 147] width 143 height 7
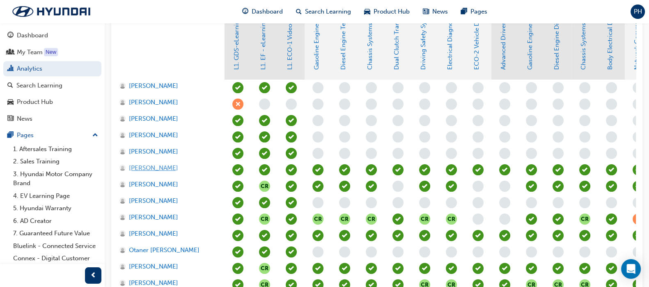
scroll to position [308, 0]
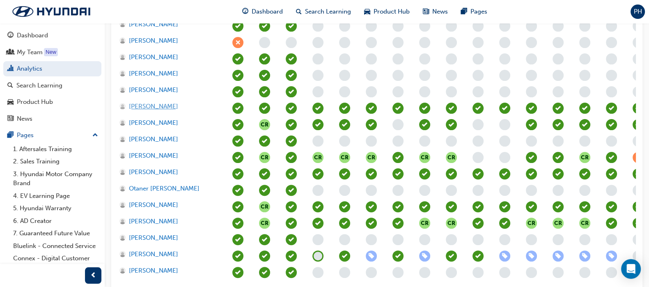
click at [154, 104] on span "[PERSON_NAME]" at bounding box center [153, 106] width 49 height 9
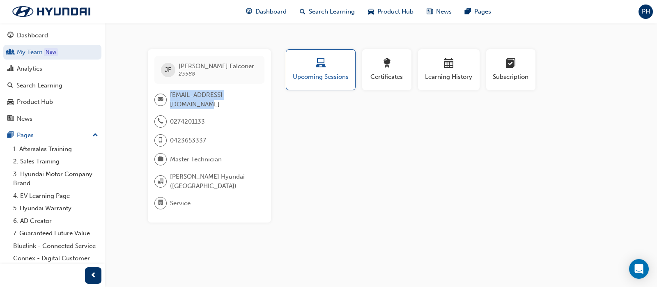
drag, startPoint x: 169, startPoint y: 97, endPoint x: 257, endPoint y: 95, distance: 88.3
click at [257, 95] on div "[EMAIL_ADDRESS][DOMAIN_NAME]" at bounding box center [205, 99] width 103 height 18
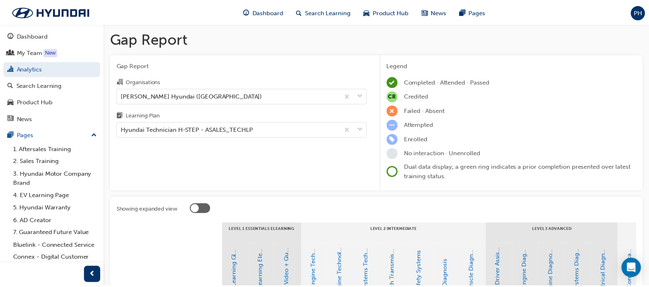
scroll to position [308, 0]
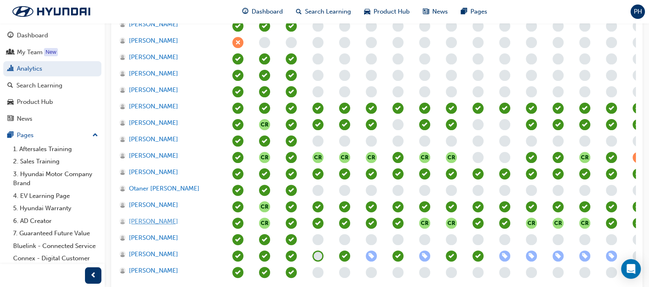
click at [157, 219] on span "[PERSON_NAME]" at bounding box center [153, 221] width 49 height 9
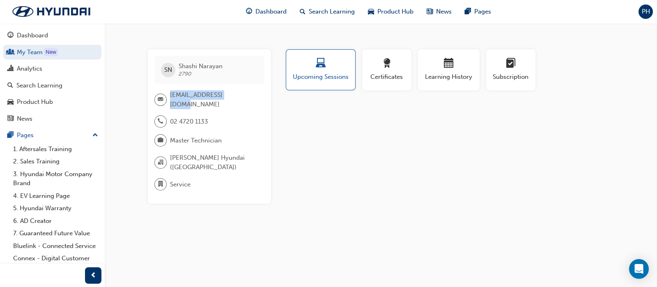
drag, startPoint x: 170, startPoint y: 95, endPoint x: 248, endPoint y: 94, distance: 78.0
click at [248, 94] on div "[EMAIL_ADDRESS][DOMAIN_NAME]" at bounding box center [205, 99] width 103 height 18
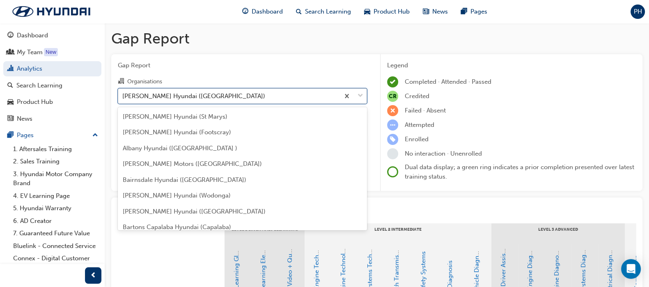
click at [166, 92] on div "[PERSON_NAME] Hyundai ([GEOGRAPHIC_DATA])" at bounding box center [193, 95] width 143 height 9
click at [123, 92] on input "Organisations option [PERSON_NAME] Hyundai (Penrith) focused, 146 of 182. 182 r…" at bounding box center [122, 95] width 1 height 7
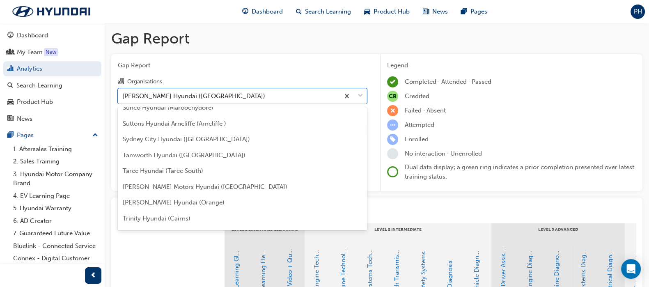
scroll to position [2499, 0]
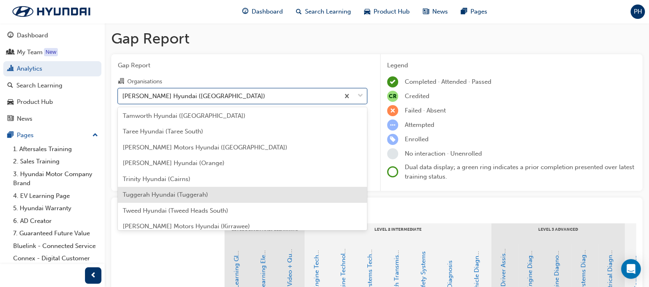
click at [160, 194] on span "Tuggerah Hyundai (Tuggerah)" at bounding box center [165, 194] width 85 height 7
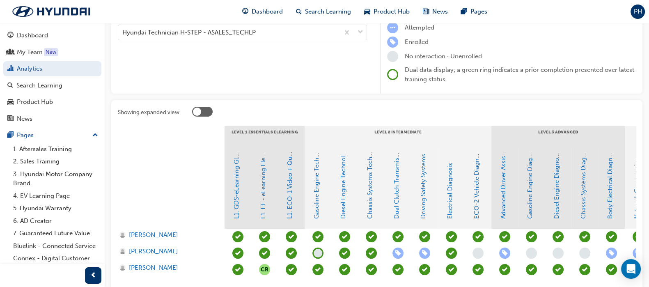
scroll to position [174, 0]
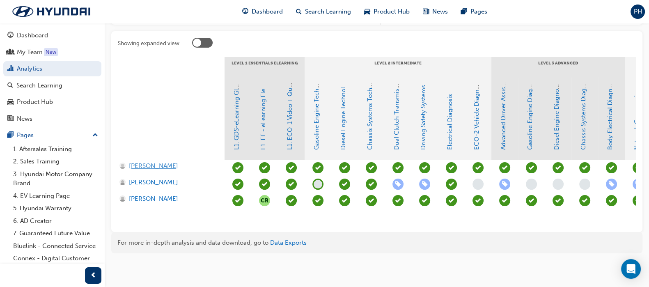
click at [154, 161] on span "[PERSON_NAME]" at bounding box center [153, 165] width 49 height 9
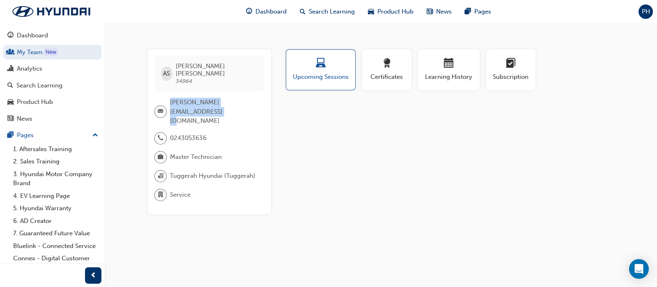
drag, startPoint x: 170, startPoint y: 94, endPoint x: 185, endPoint y: 104, distance: 18.5
click at [185, 104] on span "[PERSON_NAME][EMAIL_ADDRESS][DOMAIN_NAME]" at bounding box center [214, 112] width 88 height 28
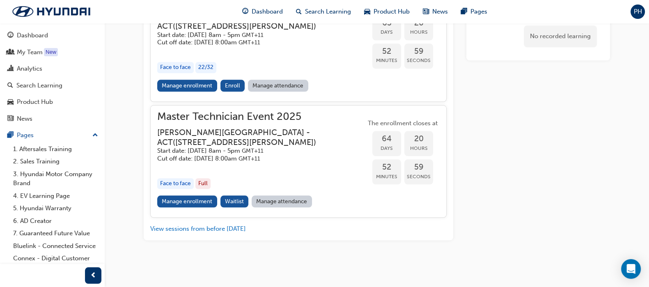
scroll to position [1059, 0]
click at [229, 89] on span "Enroll" at bounding box center [232, 85] width 15 height 7
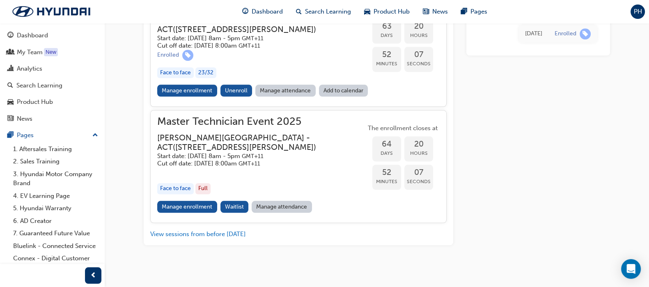
scroll to position [1059, 0]
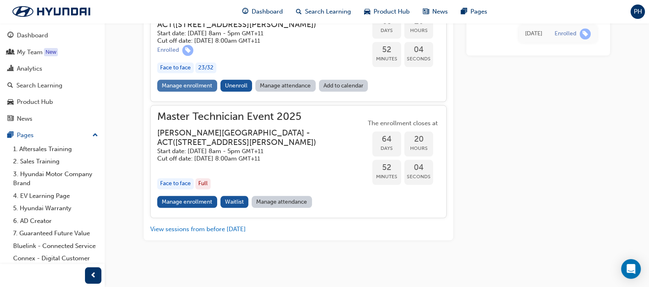
click at [188, 92] on link "Manage enrollment" at bounding box center [187, 86] width 60 height 12
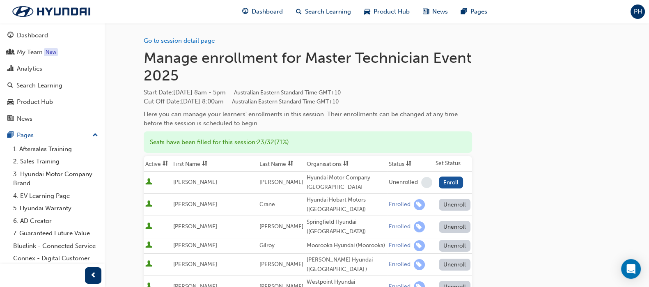
scroll to position [1059, 0]
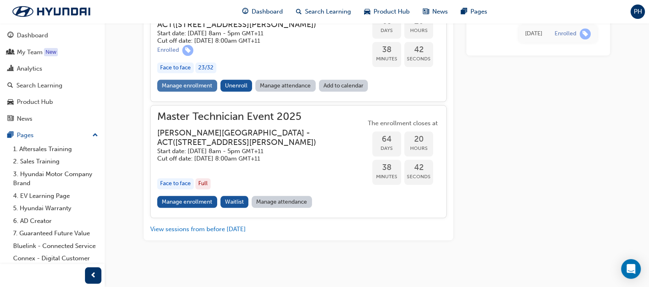
click at [190, 92] on link "Manage enrollment" at bounding box center [187, 86] width 60 height 12
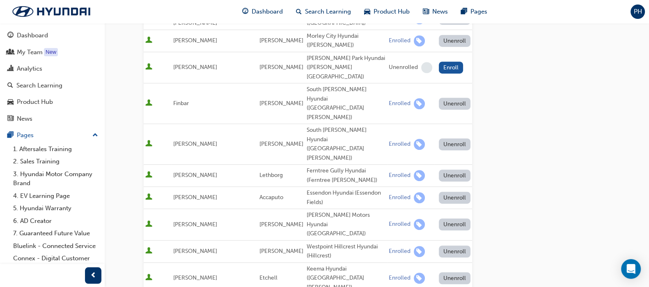
scroll to position [667, 0]
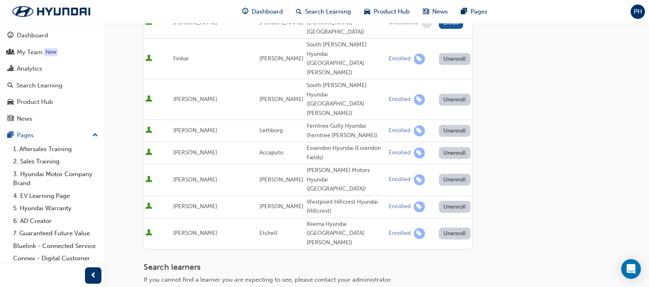
type input "cant"
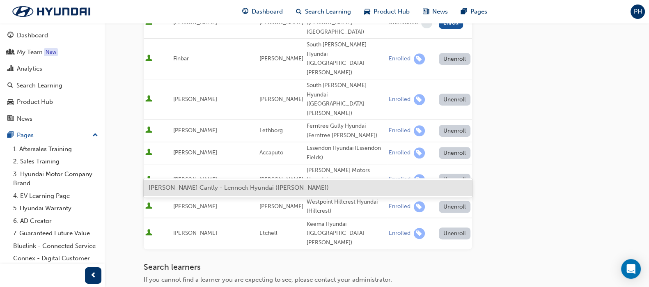
click at [177, 187] on span "Alexander Cantly - Lennock Hyundai (Phillip)" at bounding box center [239, 187] width 180 height 7
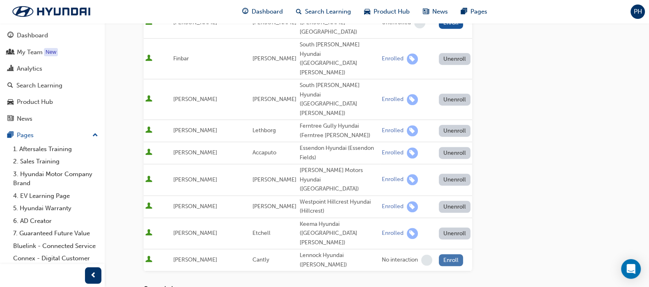
click at [441, 254] on button "Enroll" at bounding box center [451, 260] width 25 height 12
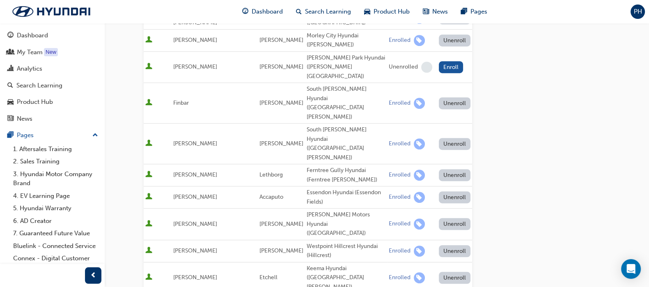
scroll to position [697, 0]
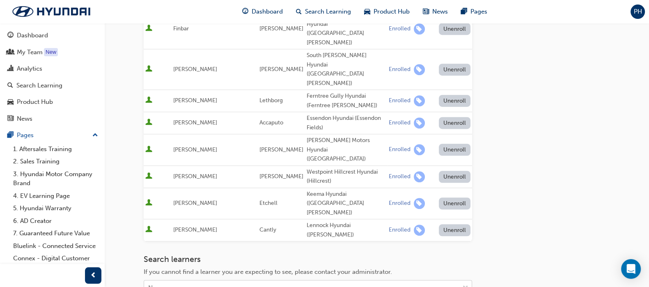
click at [177, 281] on div "Name" at bounding box center [301, 288] width 315 height 14
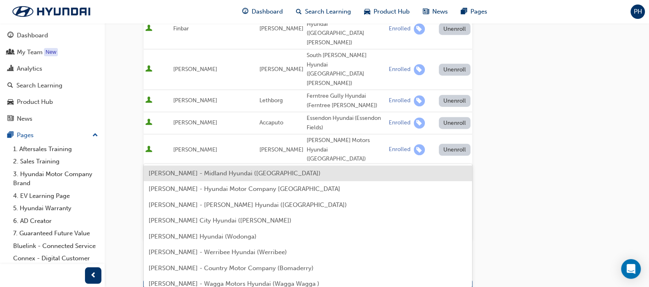
type input "da"
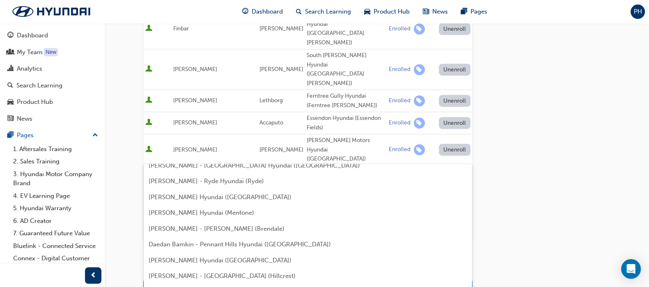
scroll to position [0, 0]
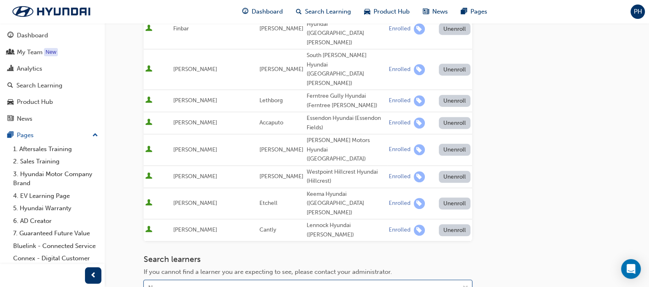
drag, startPoint x: 165, startPoint y: 151, endPoint x: 141, endPoint y: 153, distance: 24.3
type input "t"
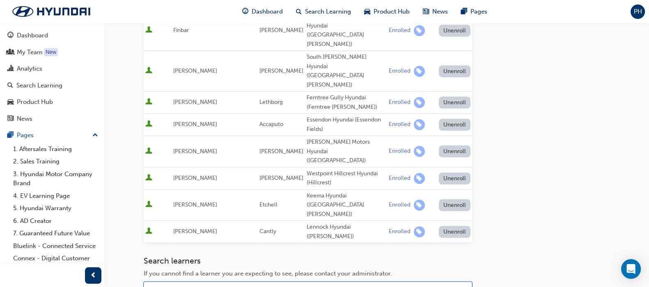
scroll to position [697, 0]
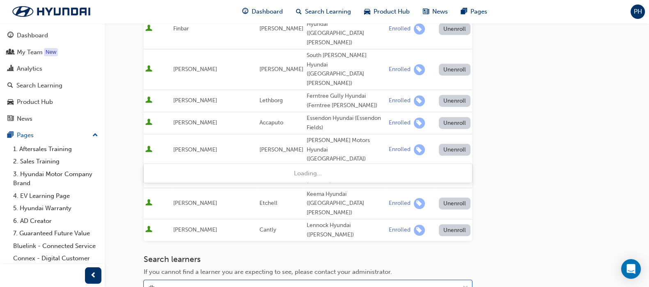
type input "dha"
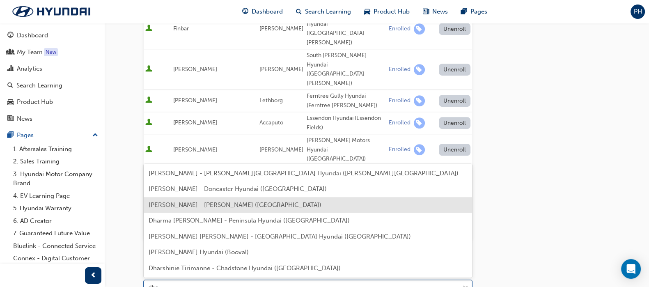
click at [182, 207] on span "Tarlochan Dhanjal - Phil Gilbert Hyundai (Croydon)" at bounding box center [235, 204] width 173 height 7
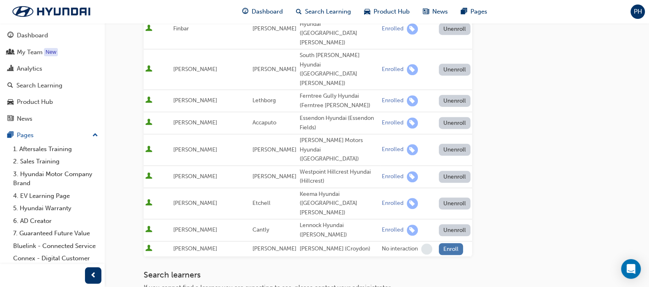
click at [441, 243] on button "Enroll" at bounding box center [451, 249] width 25 height 12
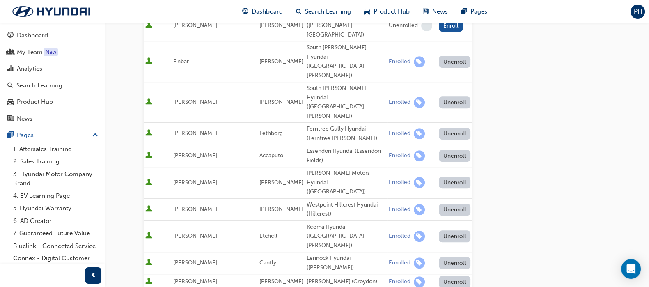
scroll to position [712, 0]
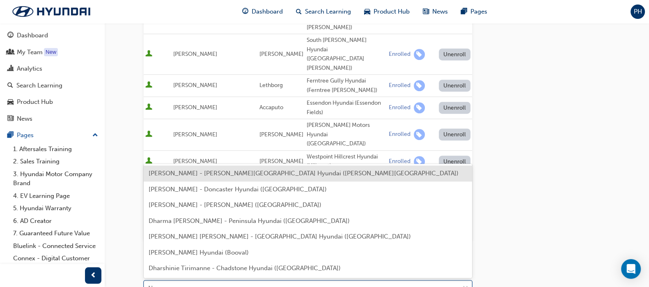
click at [165, 281] on div "Name" at bounding box center [301, 288] width 315 height 14
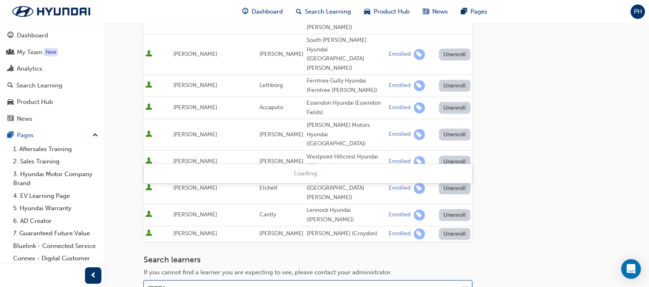
type input "conroy"
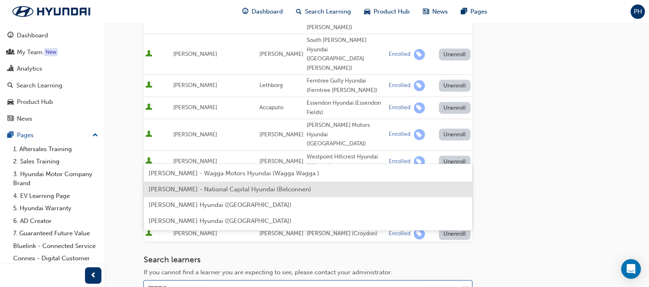
click at [174, 189] on span "Liam Conroy - National Capital Hyundai (Belconnen)" at bounding box center [230, 189] width 163 height 7
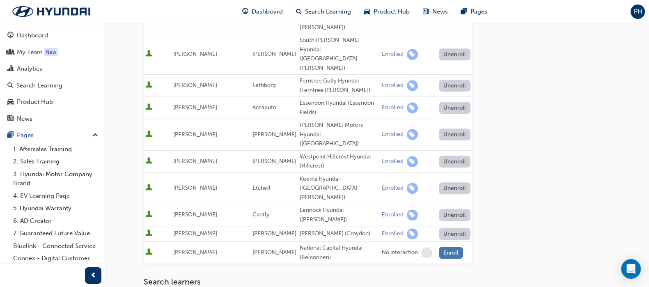
click at [446, 247] on button "Enroll" at bounding box center [451, 253] width 25 height 12
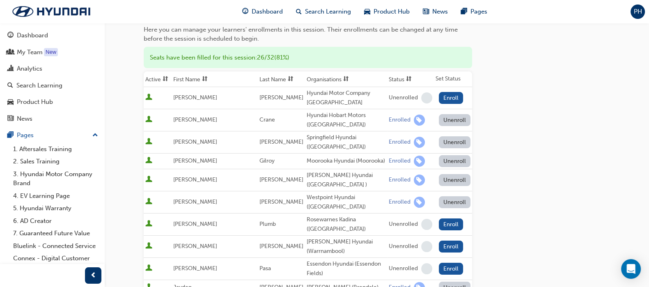
scroll to position [0, 0]
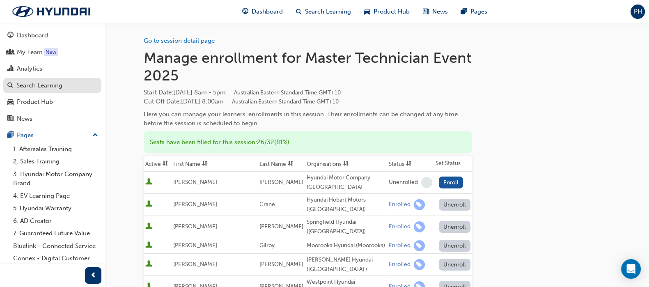
click at [37, 85] on div "Search Learning" at bounding box center [39, 85] width 46 height 9
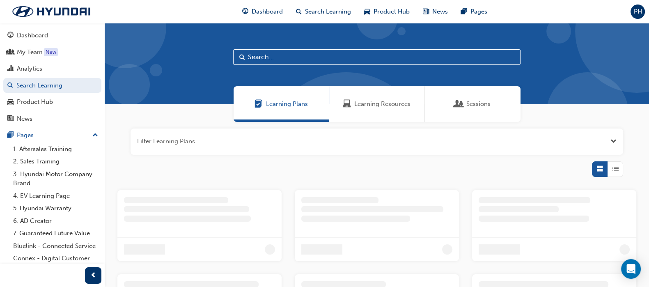
click at [478, 107] on span "Sessions" at bounding box center [478, 103] width 24 height 9
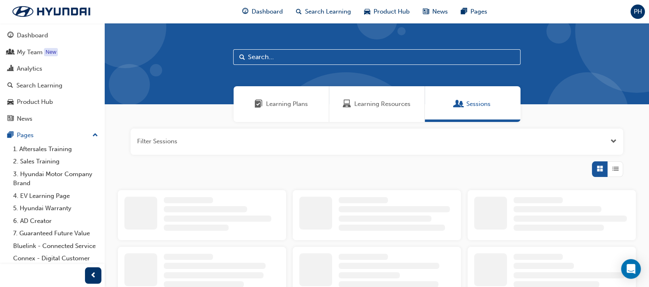
click at [294, 58] on input "text" at bounding box center [376, 57] width 287 height 16
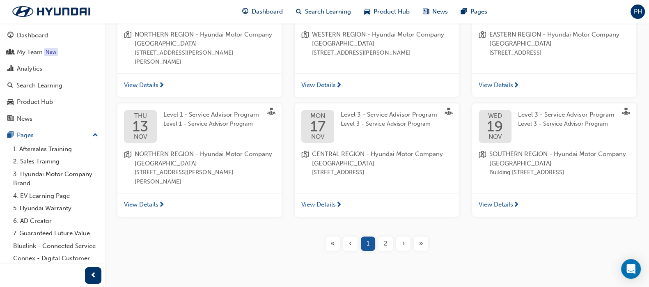
scroll to position [334, 0]
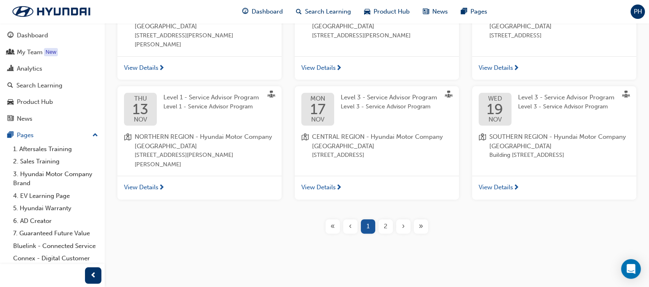
type input "Advisor"
click at [381, 224] on div "2" at bounding box center [386, 226] width 14 height 14
click at [384, 227] on span "2" at bounding box center [386, 226] width 4 height 9
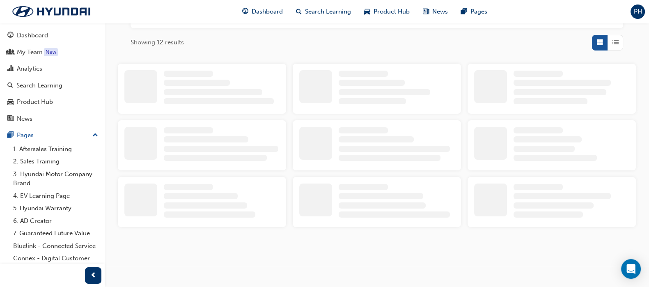
scroll to position [103, 0]
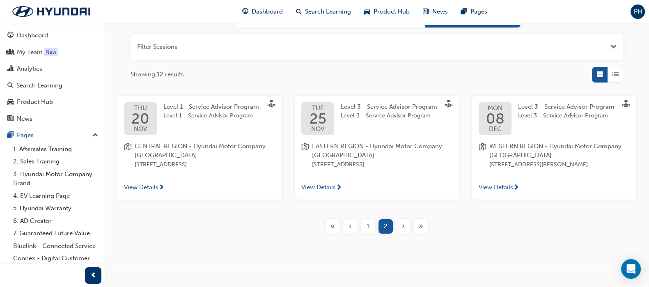
click at [380, 111] on span "Level 3 - Service Advisor Program" at bounding box center [389, 115] width 96 height 9
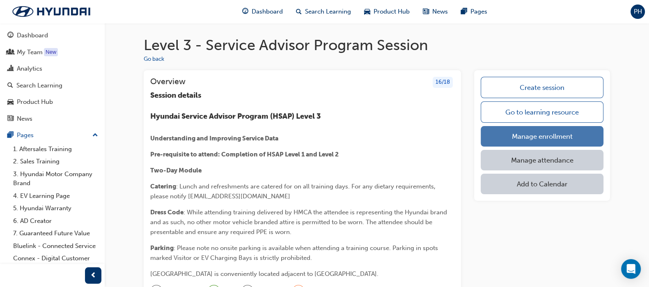
click at [497, 132] on link "Manage enrollment" at bounding box center [542, 136] width 123 height 21
